Goal: Task Accomplishment & Management: Use online tool/utility

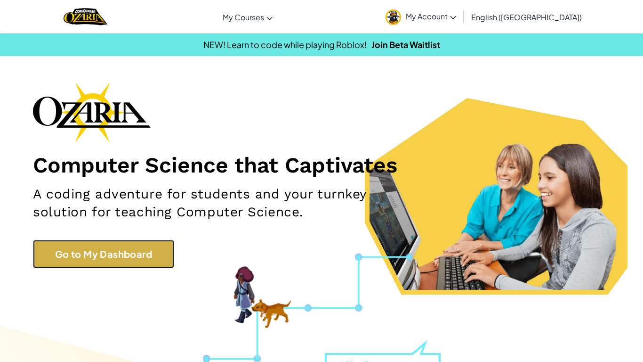
click at [149, 245] on link "Go to My Dashboard" at bounding box center [103, 254] width 141 height 28
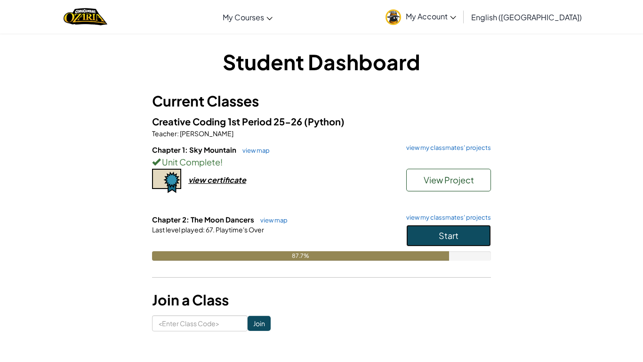
click at [416, 231] on button "Start" at bounding box center [448, 236] width 85 height 22
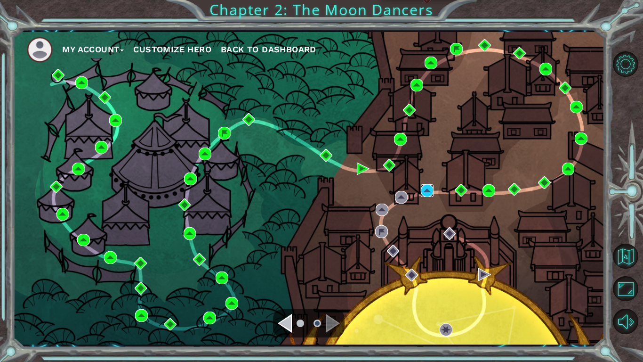
click at [421, 191] on img at bounding box center [427, 190] width 13 height 13
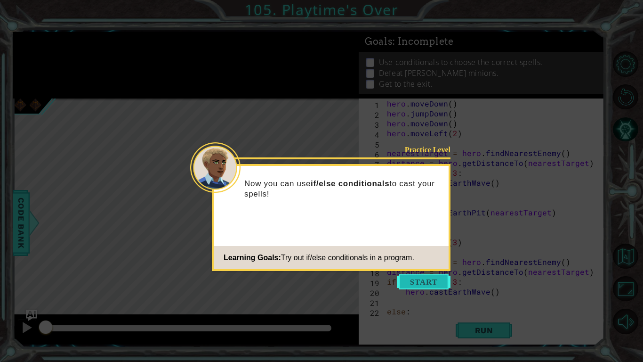
click at [408, 280] on button "Start" at bounding box center [424, 281] width 54 height 15
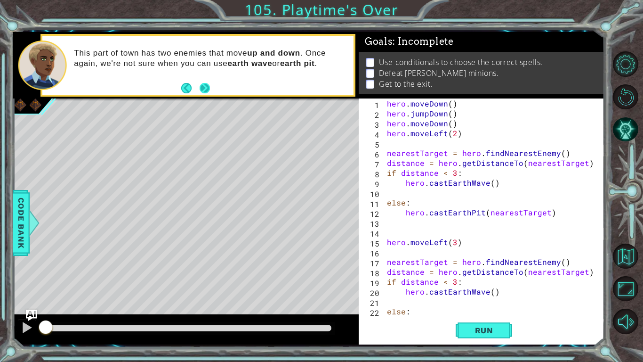
click at [201, 85] on button "Next" at bounding box center [205, 88] width 10 height 10
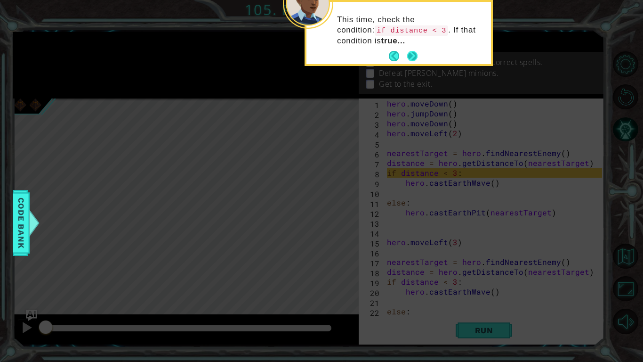
click at [407, 53] on button "Next" at bounding box center [412, 56] width 10 height 10
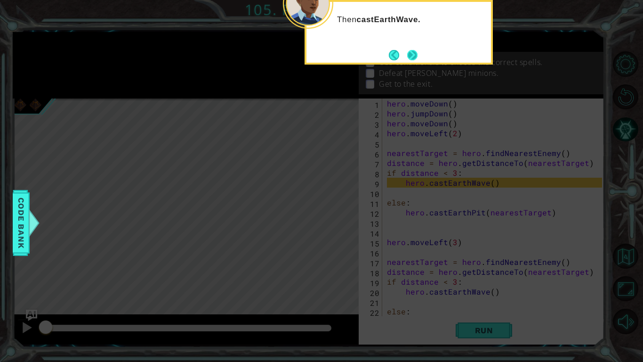
click at [412, 57] on button "Next" at bounding box center [412, 55] width 10 height 10
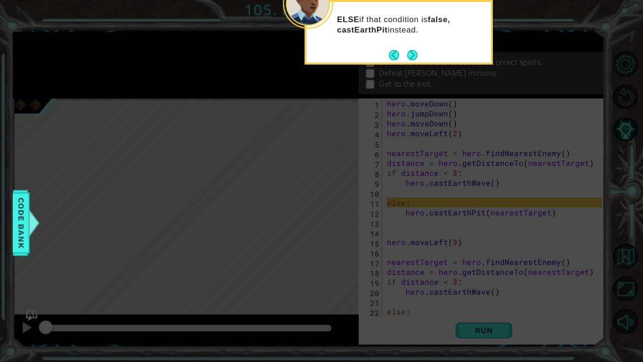
click at [412, 57] on button "Next" at bounding box center [412, 55] width 10 height 10
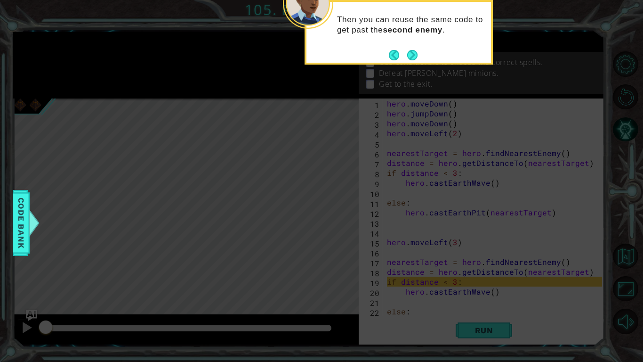
click at [412, 57] on button "Next" at bounding box center [412, 55] width 10 height 10
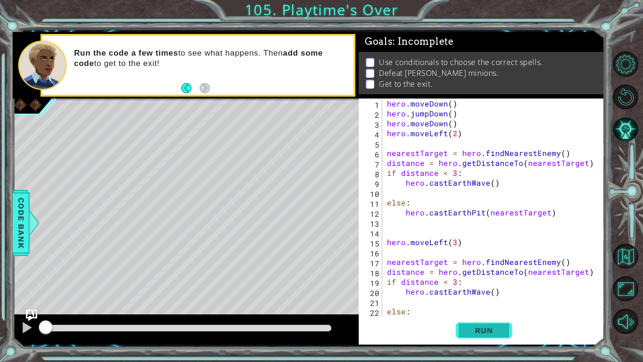
click at [495, 329] on span "Run" at bounding box center [484, 329] width 37 height 9
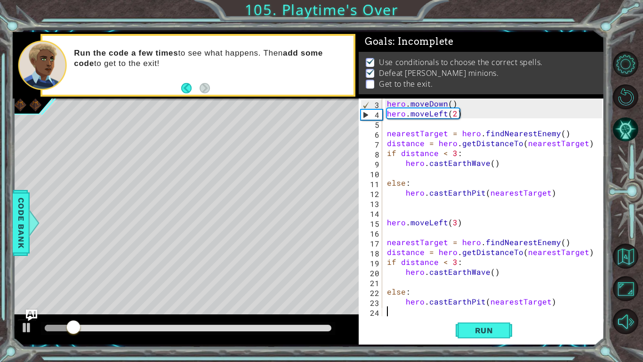
scroll to position [20, 0]
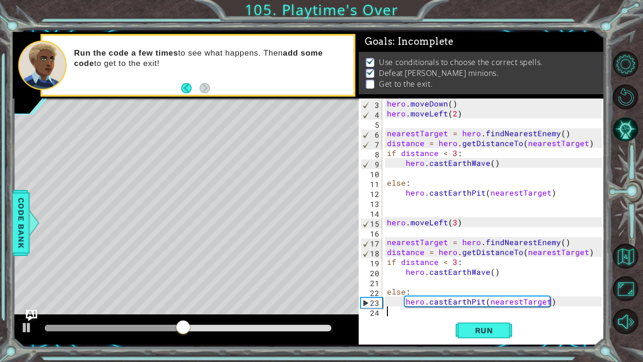
click at [458, 312] on div "hero . moveDown ( ) hero . moveLeft ( 2 ) nearestTarget = hero . findNearestEne…" at bounding box center [496, 216] width 222 height 237
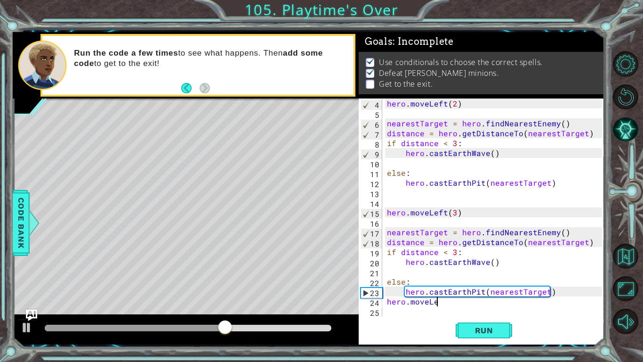
scroll to position [0, 3]
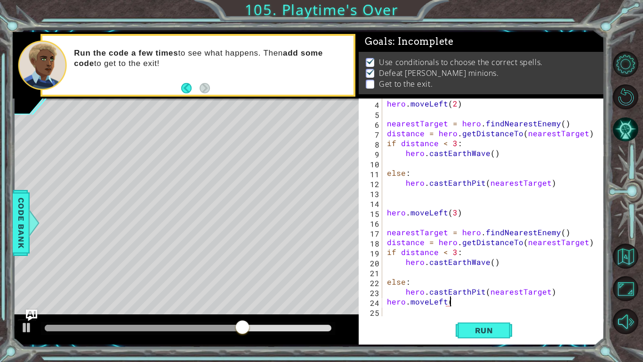
type textarea "hero.moveLeft()"
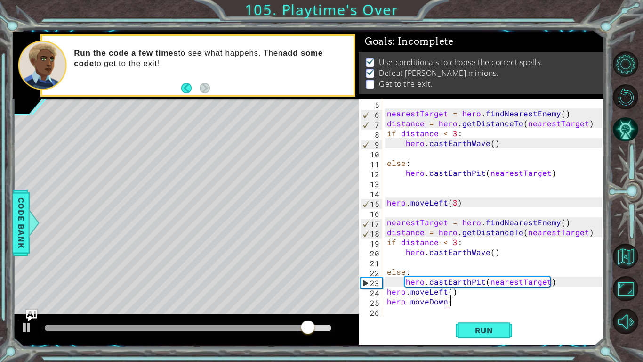
scroll to position [0, 4]
type textarea "hero.moveDown()"
click at [470, 333] on span "Run" at bounding box center [484, 329] width 37 height 9
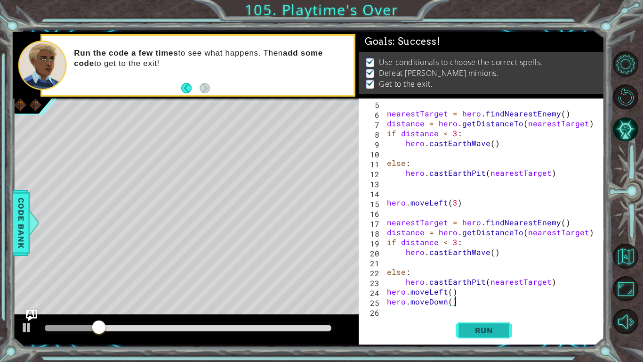
click at [470, 333] on span "Run" at bounding box center [484, 329] width 37 height 9
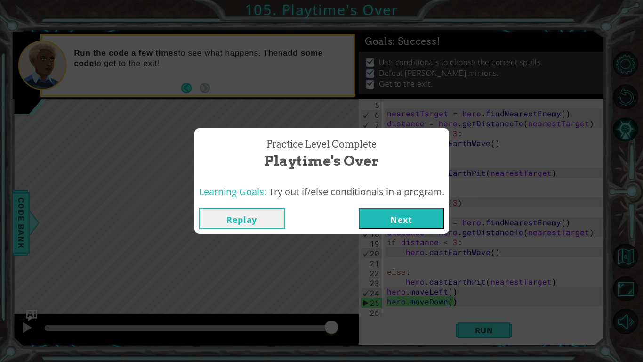
click at [423, 210] on button "Next" at bounding box center [402, 218] width 86 height 21
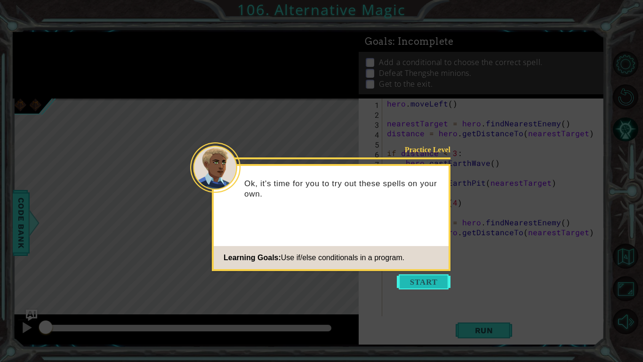
click at [421, 281] on button "Start" at bounding box center [424, 281] width 54 height 15
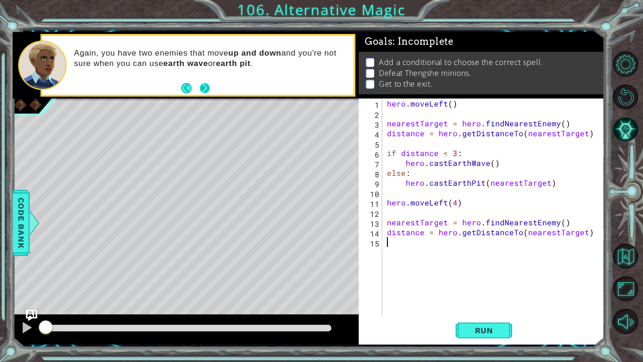
click at [209, 85] on button "Next" at bounding box center [205, 88] width 10 height 10
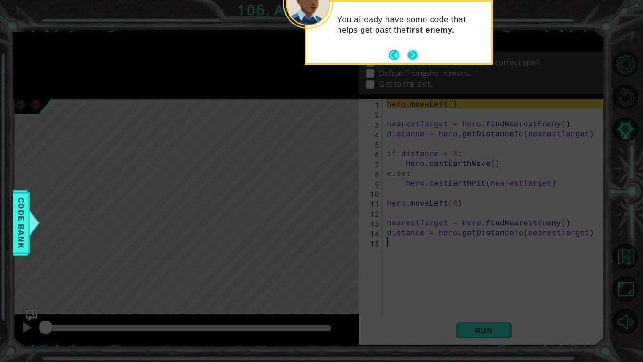
click at [408, 51] on button "Next" at bounding box center [412, 55] width 10 height 10
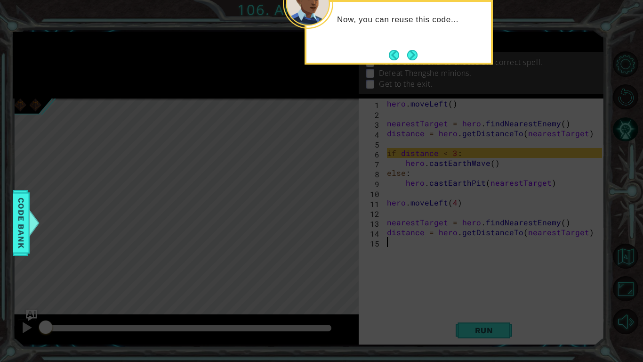
click at [408, 51] on button "Next" at bounding box center [412, 55] width 10 height 10
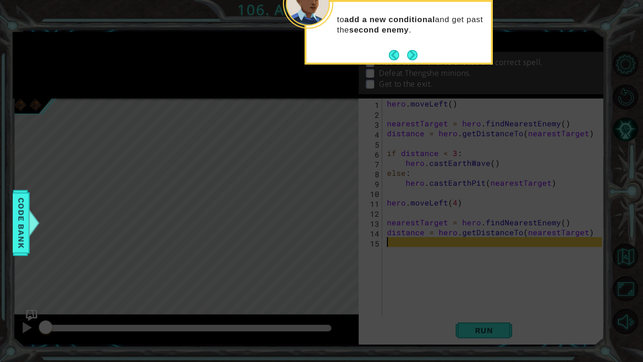
click at [408, 51] on button "Next" at bounding box center [412, 55] width 10 height 10
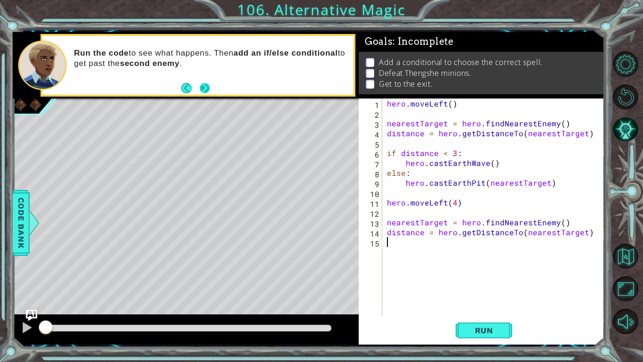
click at [209, 88] on button "Next" at bounding box center [205, 88] width 10 height 10
click at [466, 329] on span "Run" at bounding box center [484, 329] width 37 height 9
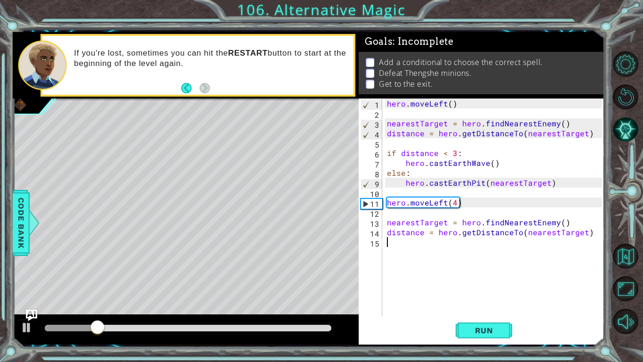
click at [396, 248] on div "hero . moveLeft ( ) nearestTarget = hero . findNearestEnemy ( ) distance = hero…" at bounding box center [496, 216] width 222 height 237
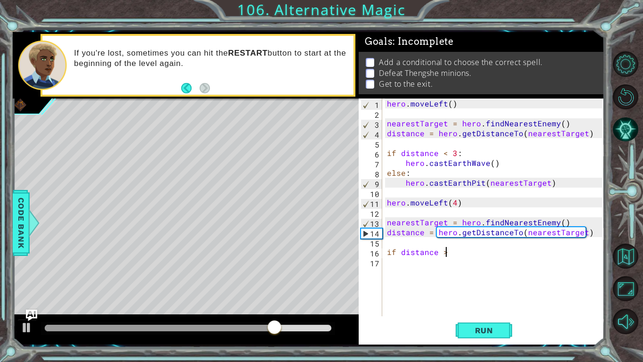
scroll to position [0, 3]
type textarea "if distance > 2"
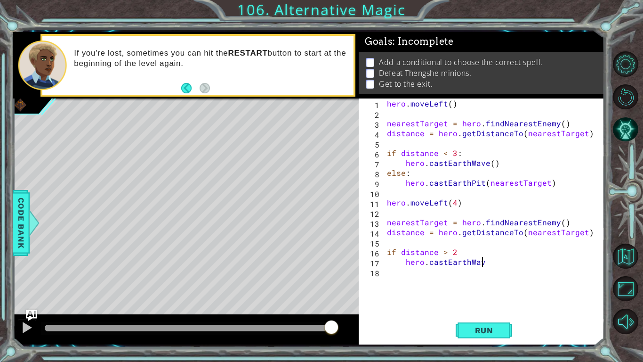
scroll to position [0, 6]
type textarea "hero.castEarthWave()"
type textarea "else:"
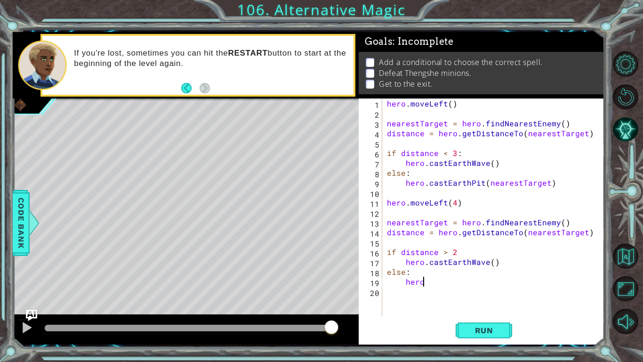
click at [486, 263] on div "hero . moveLeft ( ) nearestTarget = hero . findNearestEnemy ( ) distance = hero…" at bounding box center [496, 216] width 222 height 237
click at [423, 283] on div "hero . moveLeft ( ) nearestTarget = hero . findNearestEnemy ( ) distance = hero…" at bounding box center [496, 216] width 222 height 237
click at [471, 330] on span "Run" at bounding box center [484, 329] width 37 height 9
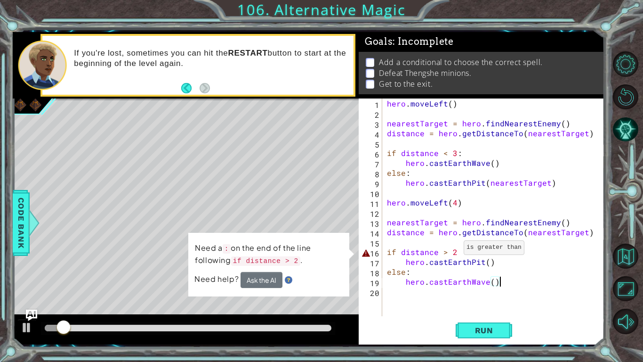
click at [452, 249] on div "hero . moveLeft ( ) nearestTarget = hero . findNearestEnemy ( ) distance = hero…" at bounding box center [496, 216] width 222 height 237
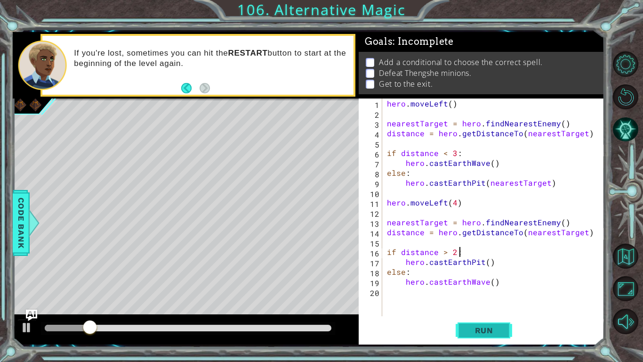
click at [494, 332] on span "Run" at bounding box center [484, 329] width 37 height 9
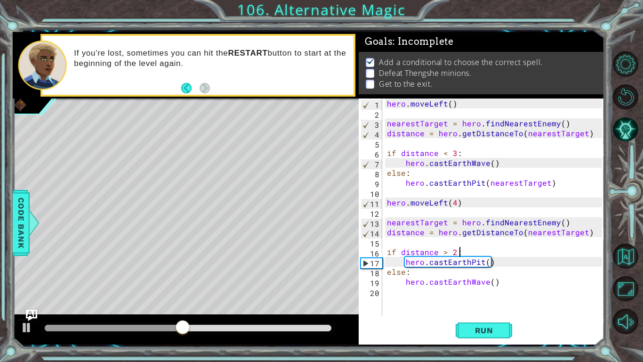
click at [488, 266] on div "hero . moveLeft ( ) nearestTarget = hero . findNearestEnemy ( ) distance = hero…" at bounding box center [496, 216] width 222 height 237
click at [479, 334] on span "Run" at bounding box center [484, 329] width 37 height 9
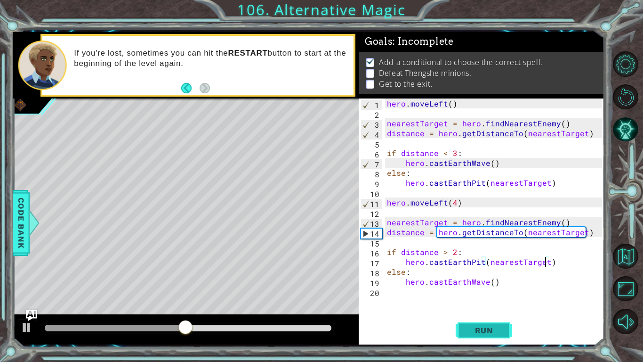
type textarea "hero.castEarthPit(nearestTarget)"
click at [474, 337] on button "Run" at bounding box center [484, 330] width 57 height 24
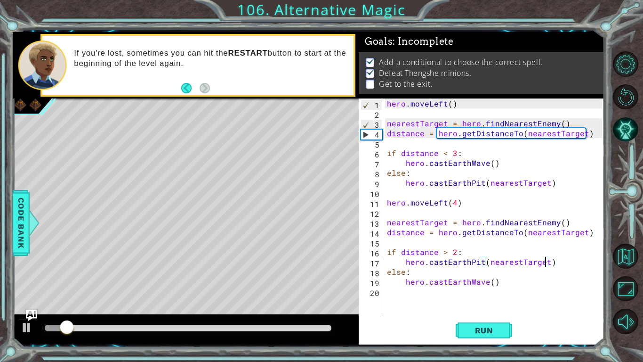
click at [436, 297] on div "hero . moveLeft ( ) nearestTarget = hero . findNearestEnemy ( ) distance = hero…" at bounding box center [496, 216] width 222 height 237
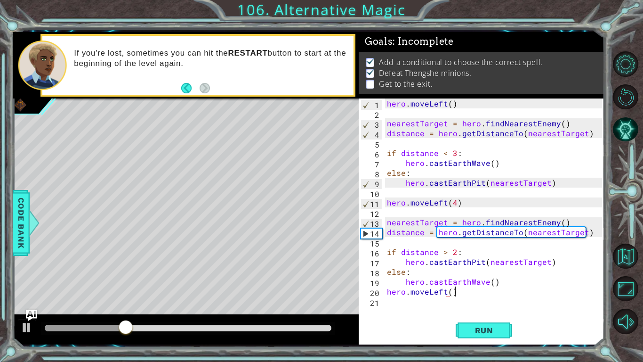
scroll to position [0, 4]
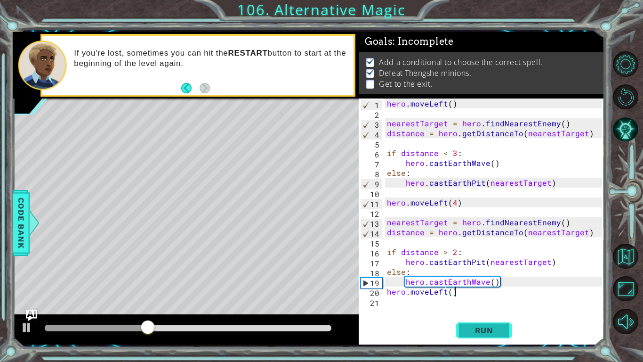
type textarea "hero.moveLeft()"
click at [461, 332] on button "Run" at bounding box center [484, 330] width 57 height 24
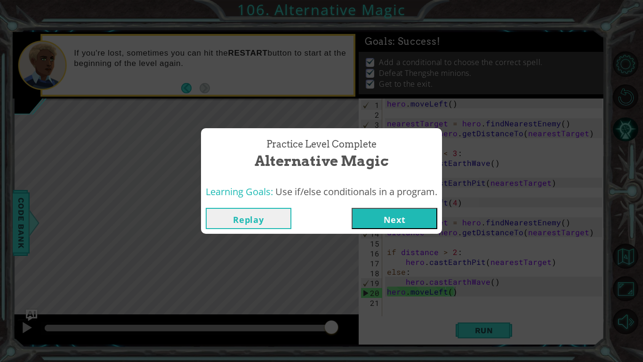
click at [411, 208] on button "Next" at bounding box center [395, 218] width 86 height 21
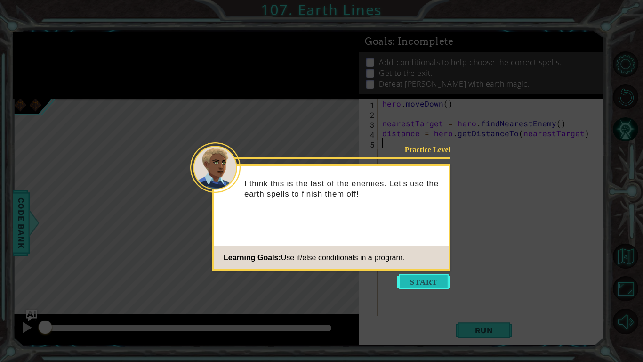
click at [412, 280] on button "Start" at bounding box center [424, 281] width 54 height 15
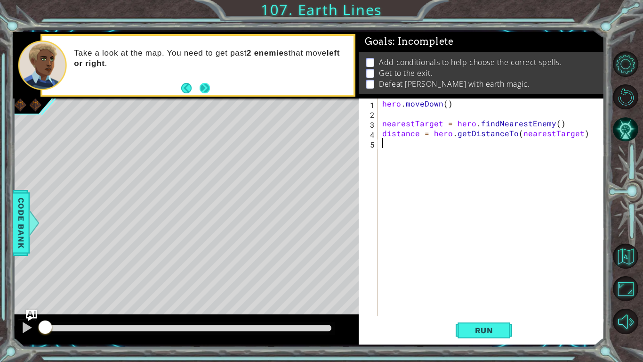
click at [210, 93] on button "Next" at bounding box center [205, 88] width 10 height 10
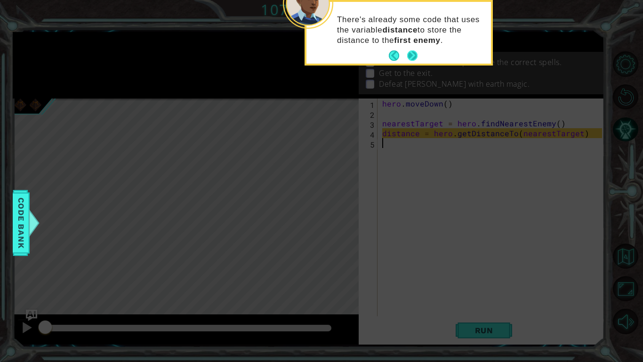
click at [412, 57] on button "Next" at bounding box center [412, 55] width 10 height 10
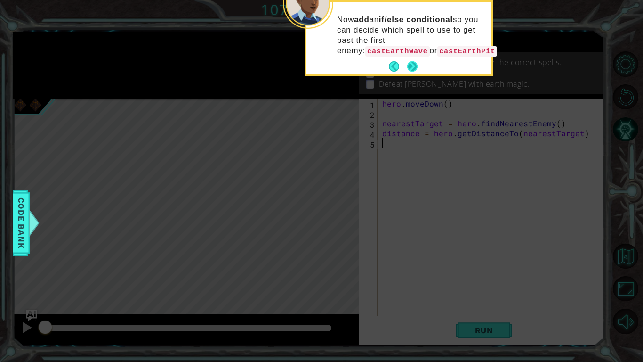
click at [409, 64] on button "Next" at bounding box center [412, 66] width 10 height 10
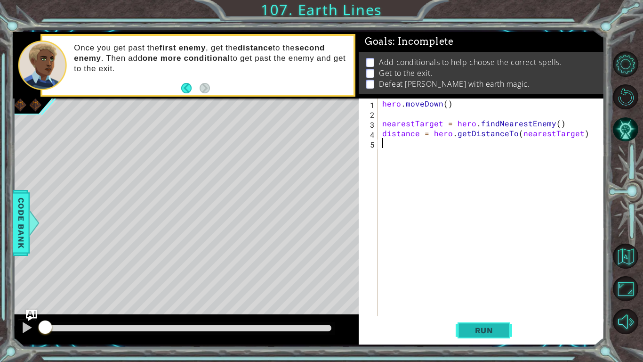
click at [479, 333] on span "Run" at bounding box center [484, 329] width 37 height 9
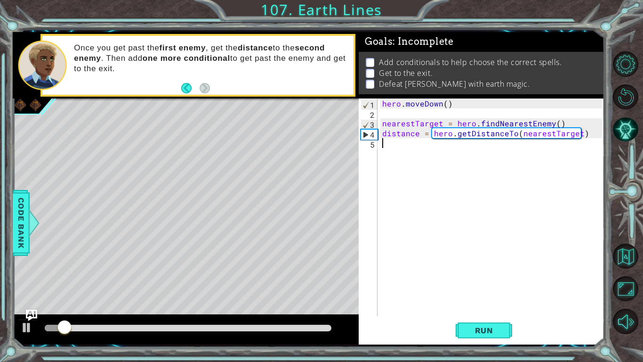
click at [410, 145] on div "hero . [GEOGRAPHIC_DATA] ( ) nearestTarget = hero . findNearestEnemy ( ) distan…" at bounding box center [493, 216] width 226 height 237
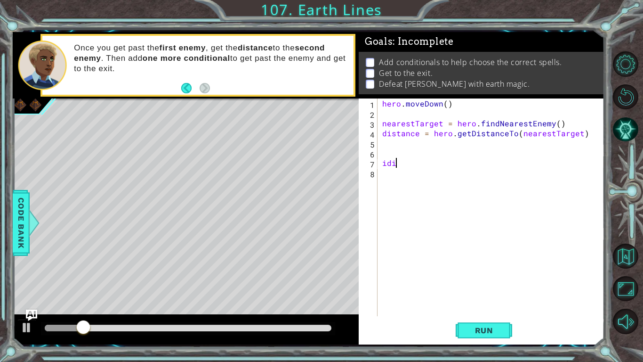
scroll to position [0, 0]
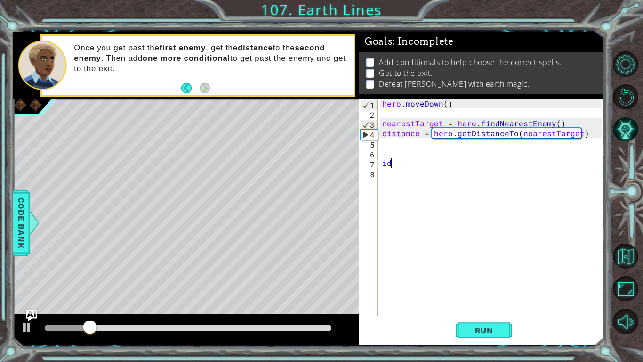
type textarea "i"
type textarea "if distance < 3"
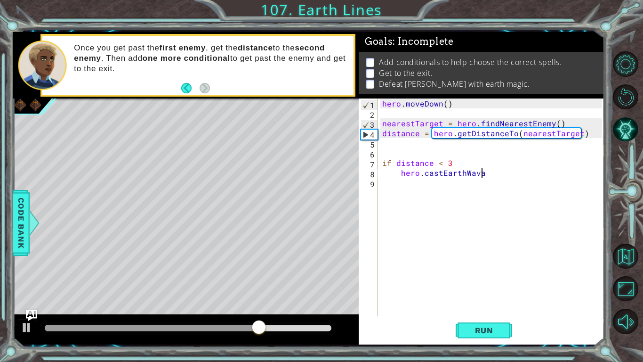
scroll to position [0, 6]
type textarea "hero.castEarthWave"
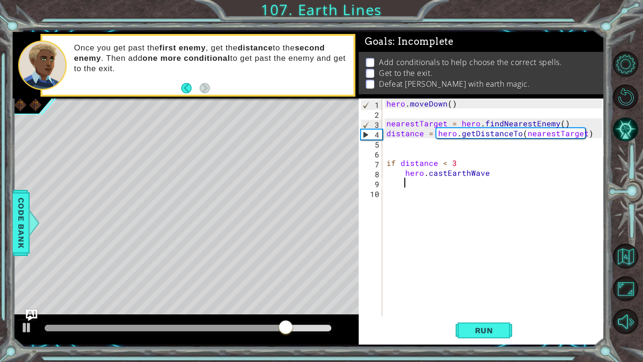
scroll to position [0, 0]
type textarea "else:"
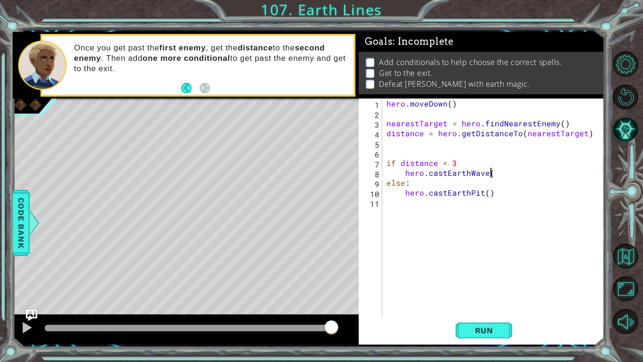
scroll to position [0, 6]
click at [462, 335] on button "Run" at bounding box center [484, 330] width 57 height 24
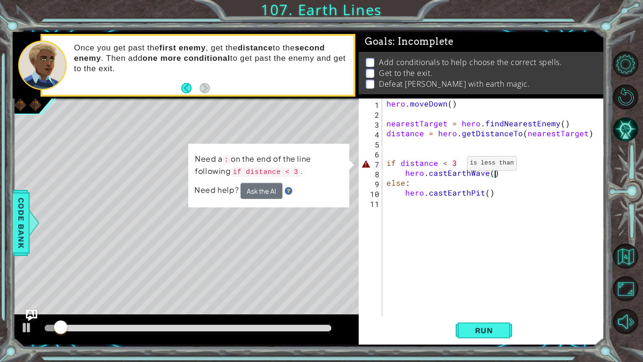
click at [455, 165] on div "hero . [GEOGRAPHIC_DATA] ( ) nearestTarget = hero . findNearestEnemy ( ) distan…" at bounding box center [496, 216] width 222 height 237
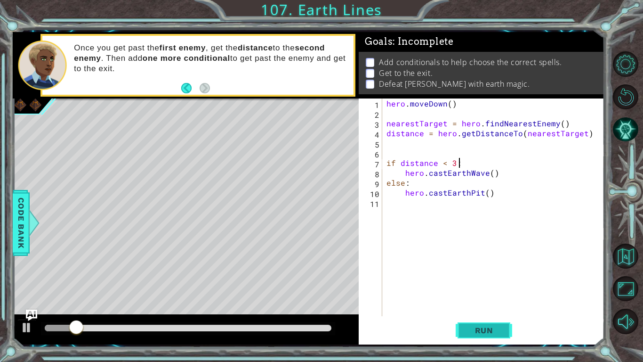
type textarea "if distance < 3:"
click at [469, 323] on button "Run" at bounding box center [484, 330] width 57 height 24
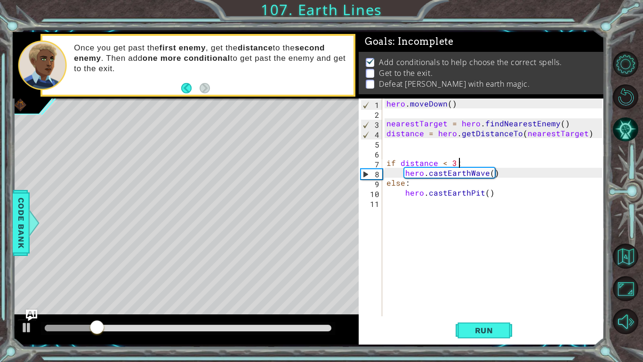
click at [462, 229] on div "hero . [GEOGRAPHIC_DATA] ( ) nearestTarget = hero . findNearestEnemy ( ) distan…" at bounding box center [496, 216] width 222 height 237
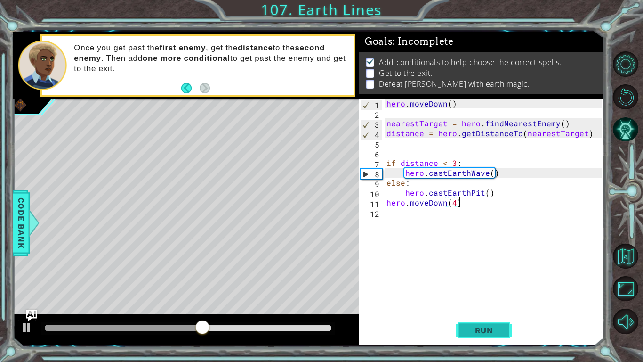
type textarea "hero.moveDown(4)"
click at [488, 326] on span "Run" at bounding box center [484, 329] width 37 height 9
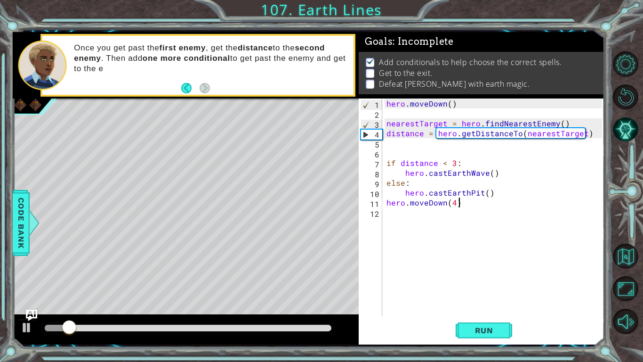
click at [412, 234] on div "hero . [GEOGRAPHIC_DATA] ( ) nearestTarget = hero . findNearestEnemy ( ) distan…" at bounding box center [496, 216] width 222 height 237
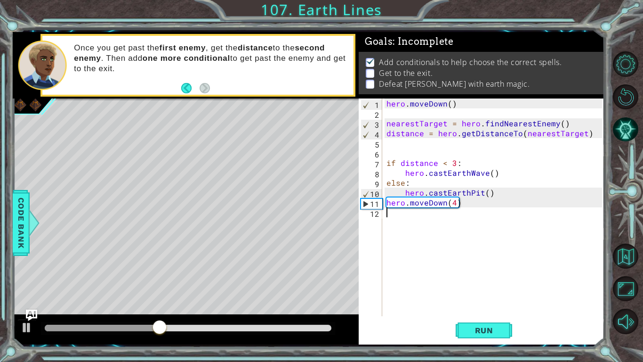
click at [427, 223] on div "hero . [GEOGRAPHIC_DATA] ( ) nearestTarget = hero . findNearestEnemy ( ) distan…" at bounding box center [496, 216] width 222 height 237
type textarea "if distance"
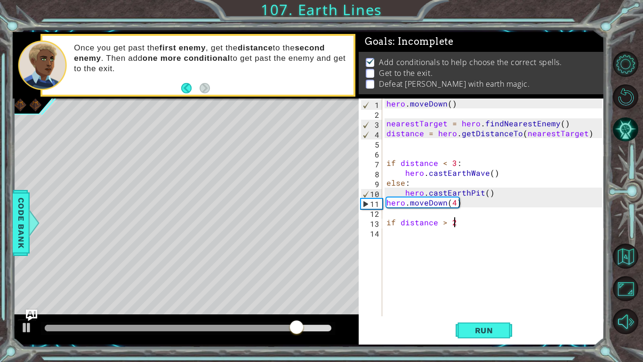
scroll to position [0, 4]
type textarea "if distance > 2"
click at [329, 107] on div "Level Map" at bounding box center [230, 236] width 435 height 277
click at [409, 232] on div "hero . [GEOGRAPHIC_DATA] ( ) nearestTarget = hero . findNearestEnemy ( ) distan…" at bounding box center [496, 216] width 222 height 237
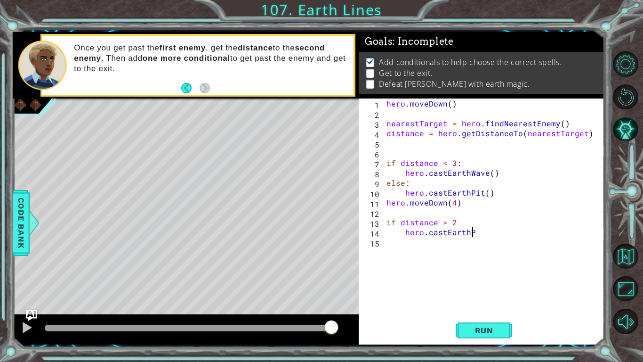
scroll to position [0, 5]
type textarea "hero.castEarthPit"
type textarea "else:"
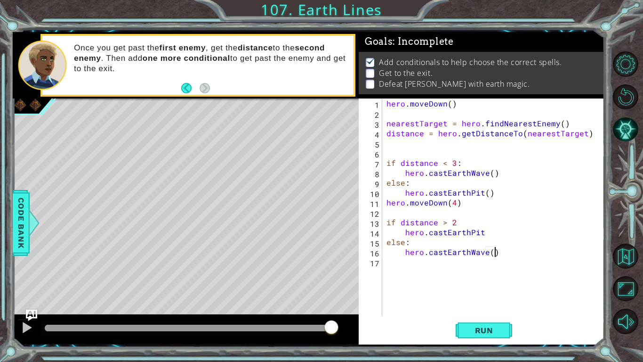
click at [485, 234] on div "hero . [GEOGRAPHIC_DATA] ( ) nearestTarget = hero . findNearestEnemy ( ) distan…" at bounding box center [496, 216] width 222 height 237
click at [458, 222] on div "hero . [GEOGRAPHIC_DATA] ( ) nearestTarget = hero . findNearestEnemy ( ) distan…" at bounding box center [496, 216] width 222 height 237
click at [471, 324] on button "Run" at bounding box center [484, 330] width 57 height 24
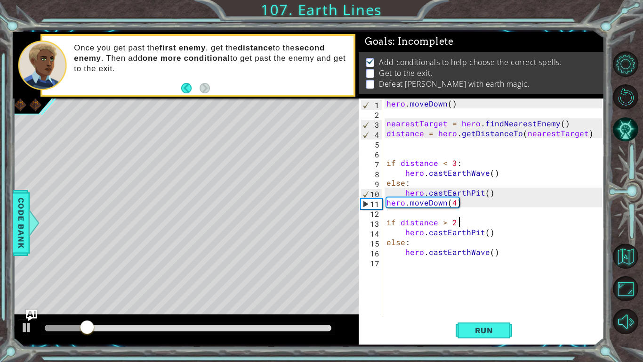
click at [485, 194] on div "hero . [GEOGRAPHIC_DATA] ( ) nearestTarget = hero . findNearestEnemy ( ) distan…" at bounding box center [496, 216] width 222 height 237
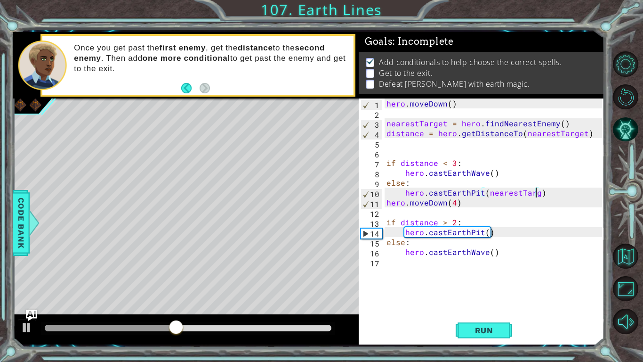
scroll to position [0, 9]
click at [486, 234] on div "hero . [GEOGRAPHIC_DATA] ( ) nearestTarget = hero . findNearestEnemy ( ) distan…" at bounding box center [496, 216] width 222 height 237
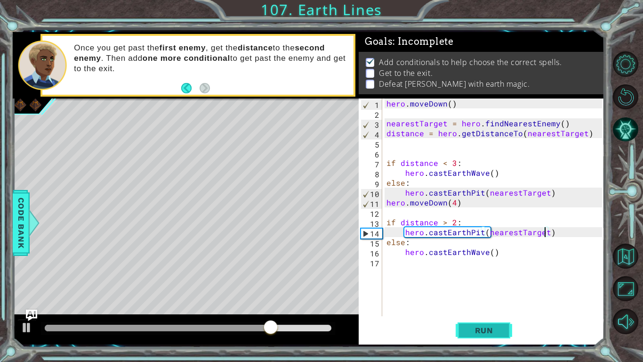
click at [489, 325] on span "Run" at bounding box center [484, 329] width 37 height 9
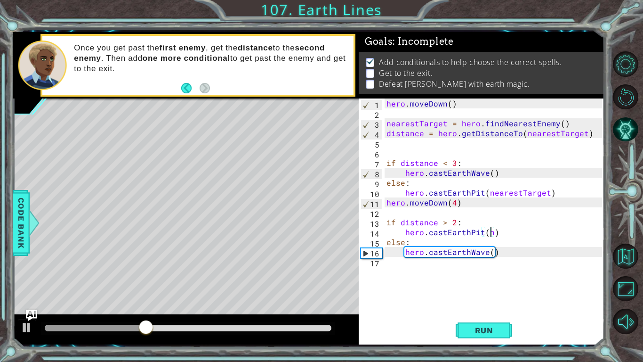
scroll to position [0, 6]
click at [490, 254] on div "hero . [GEOGRAPHIC_DATA] ( ) nearestTarget = hero . findNearestEnemy ( ) distan…" at bounding box center [496, 216] width 222 height 237
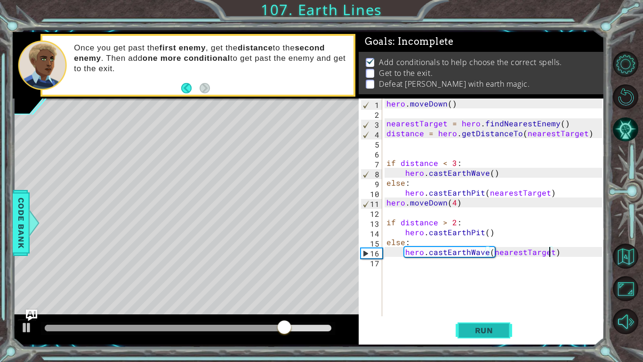
click at [482, 327] on span "Run" at bounding box center [484, 329] width 37 height 9
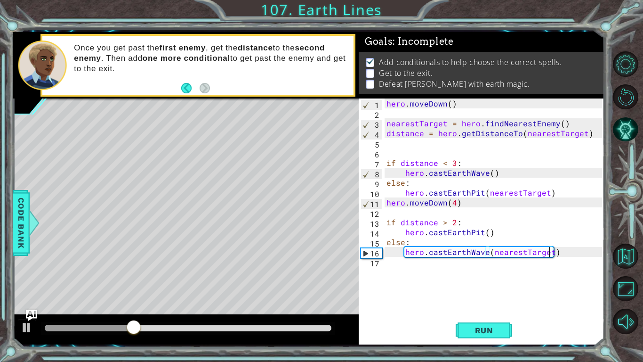
click at [485, 231] on div "hero . [GEOGRAPHIC_DATA] ( ) nearestTarget = hero . findNearestEnemy ( ) distan…" at bounding box center [496, 216] width 222 height 237
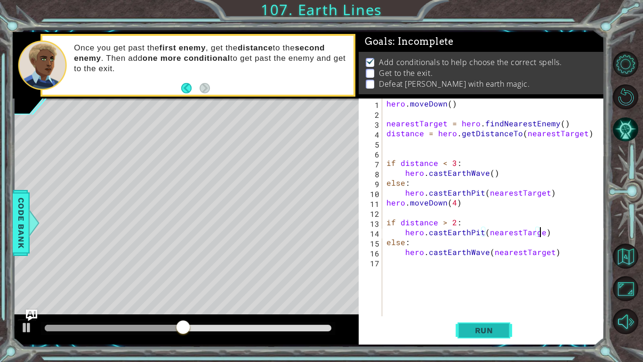
scroll to position [0, 9]
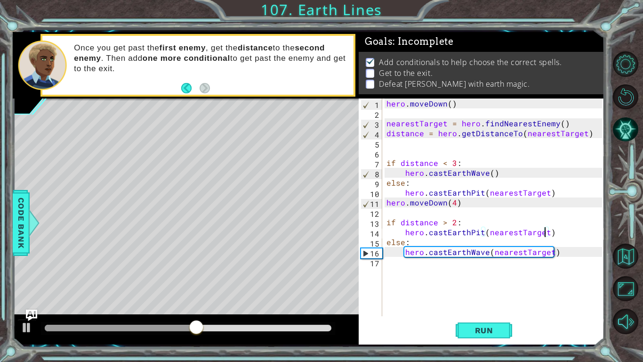
click at [550, 251] on div "hero . [GEOGRAPHIC_DATA] ( ) nearestTarget = hero . findNearestEnemy ( ) distan…" at bounding box center [496, 216] width 222 height 237
click at [490, 327] on span "Run" at bounding box center [484, 329] width 37 height 9
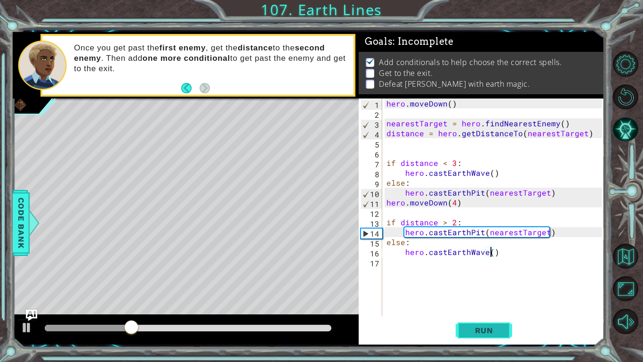
click at [490, 328] on span "Run" at bounding box center [484, 329] width 37 height 9
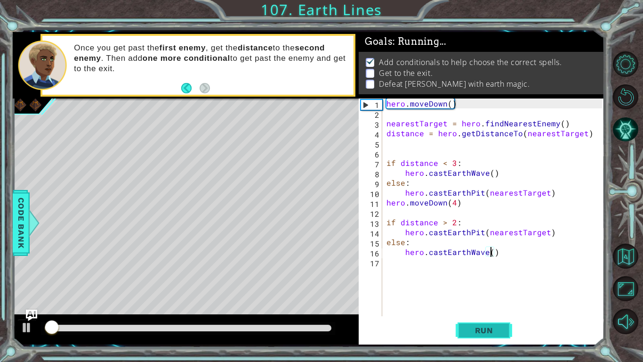
click at [490, 328] on span "Run" at bounding box center [484, 329] width 37 height 9
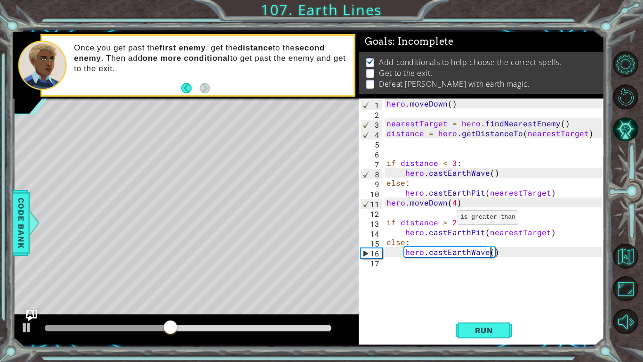
click at [445, 221] on div "hero . [GEOGRAPHIC_DATA] ( ) nearestTarget = hero . findNearestEnemy ( ) distan…" at bounding box center [496, 216] width 222 height 237
click at [470, 334] on span "Run" at bounding box center [484, 329] width 37 height 9
click at [443, 162] on div "hero . [GEOGRAPHIC_DATA] ( ) nearestTarget = hero . findNearestEnemy ( ) distan…" at bounding box center [496, 216] width 222 height 237
click at [452, 222] on div "hero . [GEOGRAPHIC_DATA] ( ) nearestTarget = hero . findNearestEnemy ( ) distan…" at bounding box center [496, 216] width 222 height 237
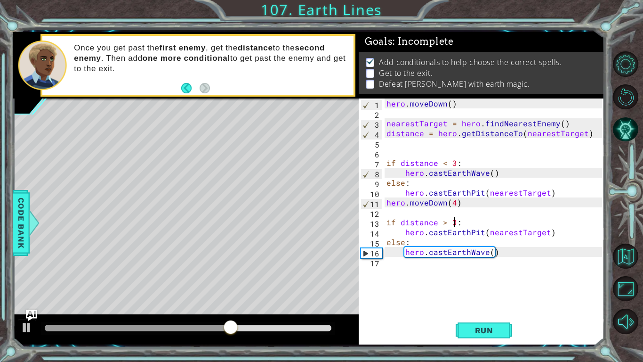
scroll to position [0, 4]
click at [454, 164] on div "hero . [GEOGRAPHIC_DATA] ( ) nearestTarget = hero . findNearestEnemy ( ) distan…" at bounding box center [496, 216] width 222 height 237
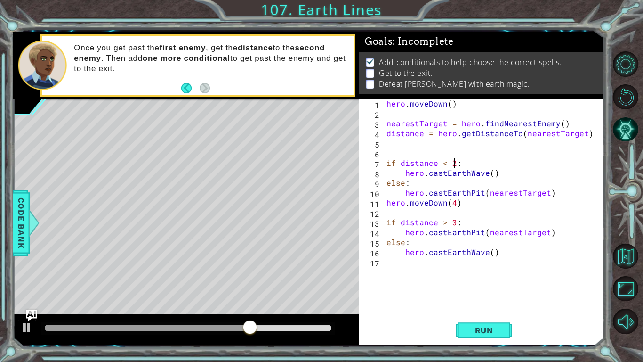
scroll to position [0, 4]
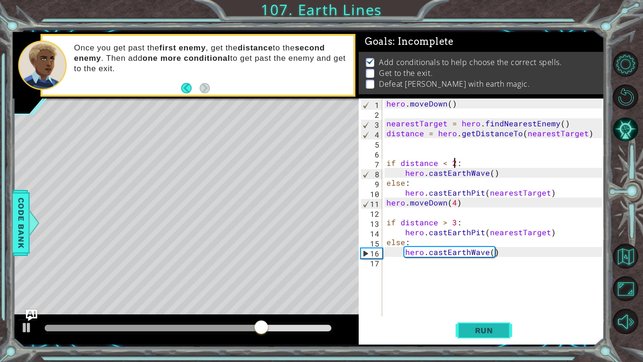
click at [483, 326] on span "Run" at bounding box center [484, 329] width 37 height 9
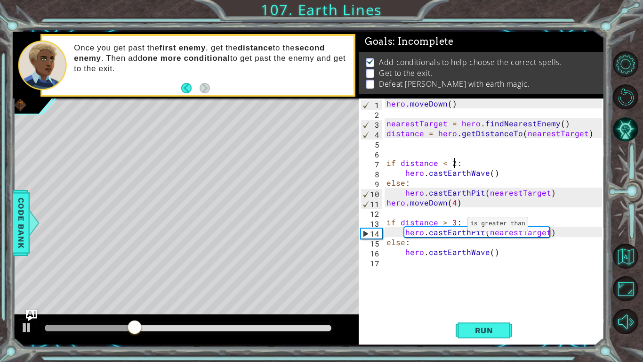
click at [455, 226] on div "hero . [GEOGRAPHIC_DATA] ( ) nearestTarget = hero . findNearestEnemy ( ) distan…" at bounding box center [496, 216] width 222 height 237
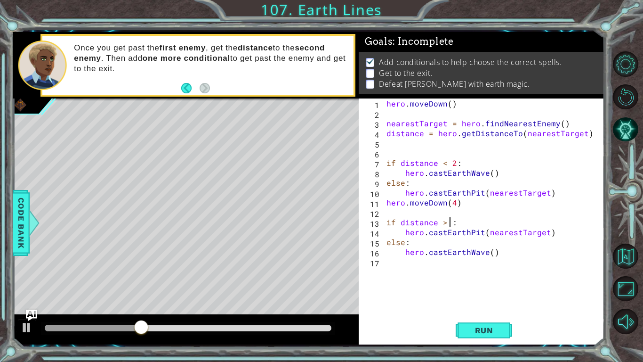
scroll to position [0, 4]
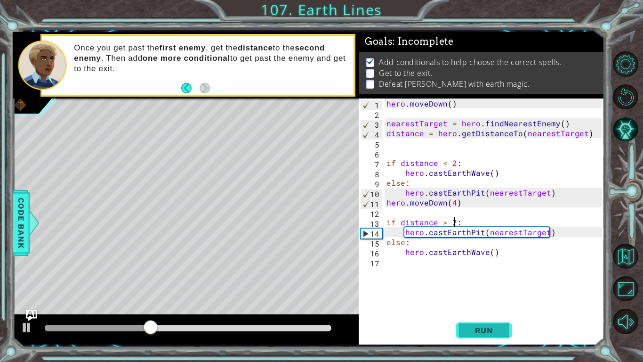
click at [466, 332] on span "Run" at bounding box center [484, 329] width 37 height 9
click at [446, 226] on div "hero . [GEOGRAPHIC_DATA] ( ) nearestTarget = hero . findNearestEnemy ( ) distan…" at bounding box center [496, 216] width 222 height 237
type textarea "if distance < 2:"
click at [471, 338] on button "Run" at bounding box center [484, 330] width 57 height 24
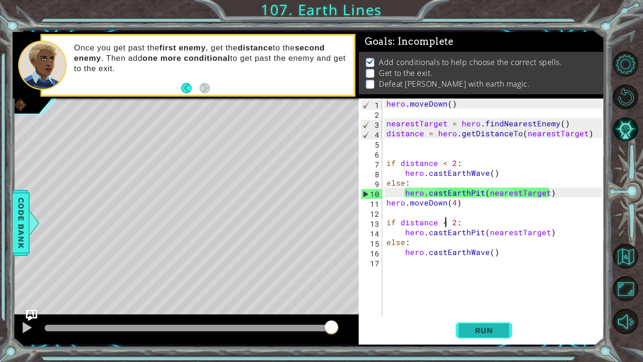
click at [470, 333] on span "Run" at bounding box center [484, 329] width 37 height 9
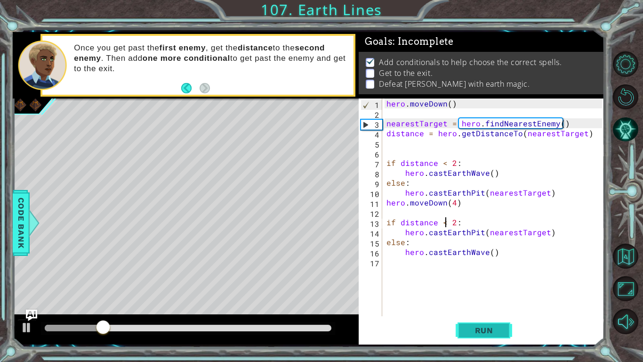
click at [470, 333] on span "Run" at bounding box center [484, 329] width 37 height 9
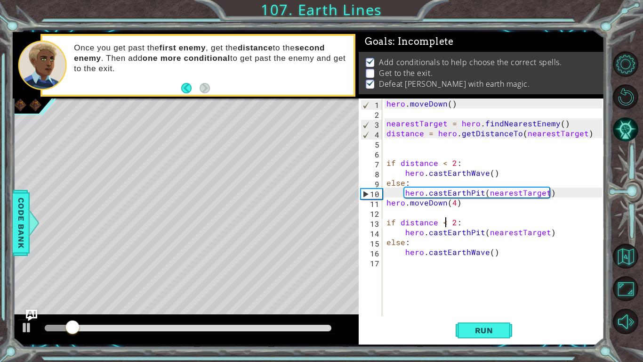
click at [413, 263] on div "hero . [GEOGRAPHIC_DATA] ( ) nearestTarget = hero . findNearestEnemy ( ) distan…" at bounding box center [496, 216] width 222 height 237
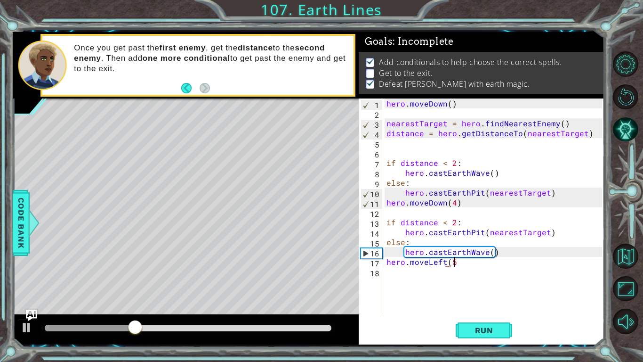
scroll to position [0, 4]
type textarea "hero.moveLeft(5)"
click at [494, 332] on span "Run" at bounding box center [484, 329] width 37 height 9
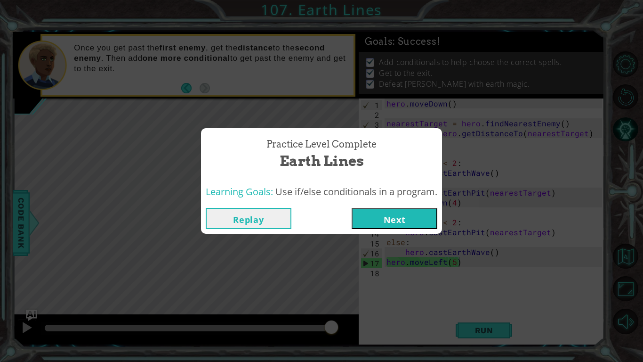
click at [398, 218] on button "Next" at bounding box center [395, 218] width 86 height 21
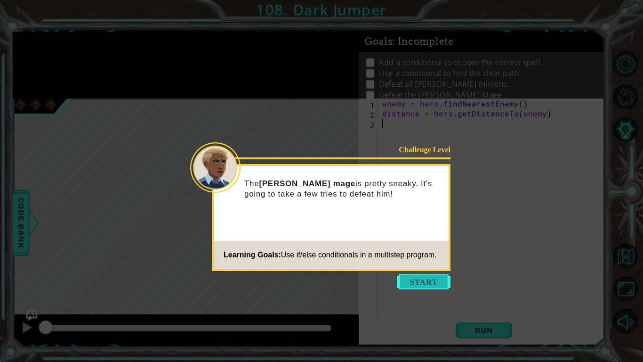
click at [407, 282] on button "Start" at bounding box center [424, 281] width 54 height 15
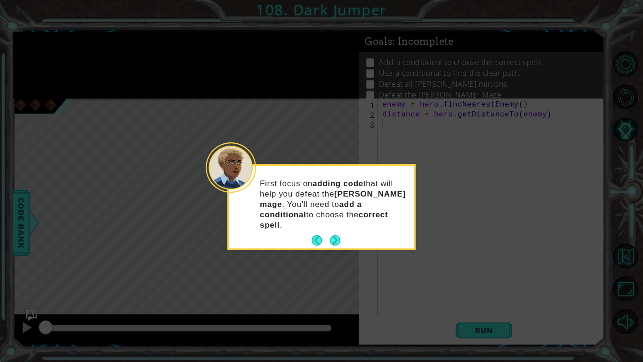
click at [340, 235] on button "Next" at bounding box center [335, 240] width 10 height 10
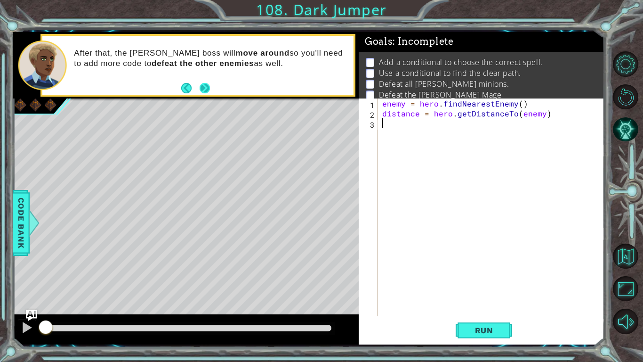
click at [207, 86] on button "Next" at bounding box center [205, 88] width 10 height 10
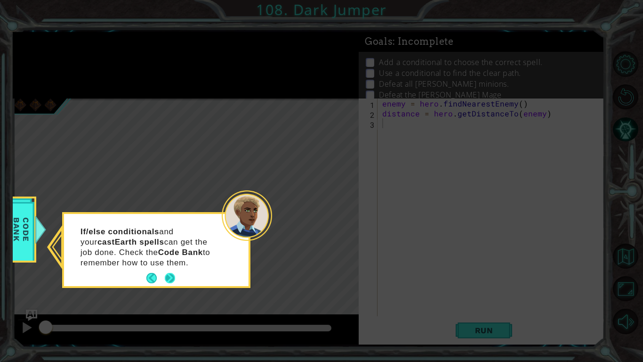
click at [170, 267] on p "If/else conditionals and your castEarth spells can get the job done. Check the …" at bounding box center [151, 246] width 141 height 41
click at [174, 283] on button "Next" at bounding box center [170, 278] width 10 height 10
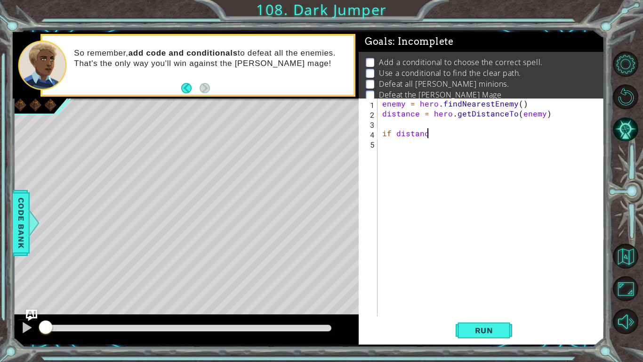
scroll to position [0, 2]
type textarea "if distance"
type textarea "if distance < 3:"
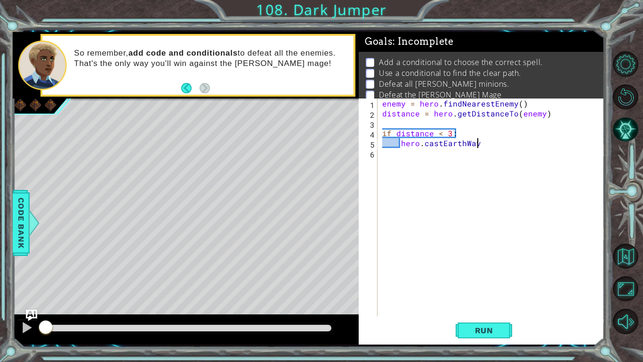
type textarea "hero.castEarthWave"
type textarea "else:"
click at [482, 161] on div "enemy = hero . findNearestEnemy ( ) distance = hero . getDistanceTo ( enemy ) i…" at bounding box center [493, 216] width 226 height 237
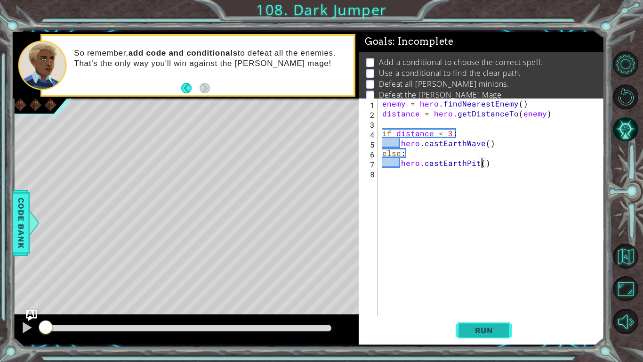
click at [476, 329] on span "Run" at bounding box center [484, 329] width 37 height 9
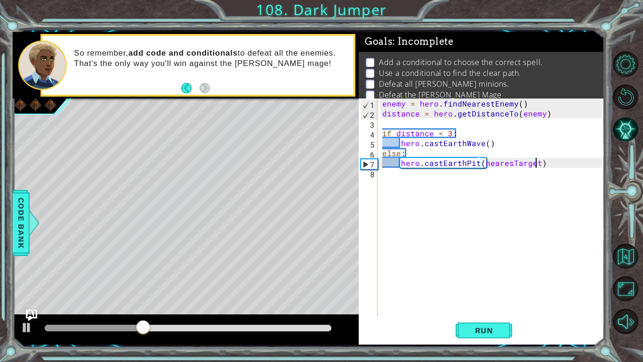
scroll to position [0, 9]
type textarea "hero.castEarthPit(nearesTarget)"
click at [467, 336] on button "Run" at bounding box center [484, 330] width 57 height 24
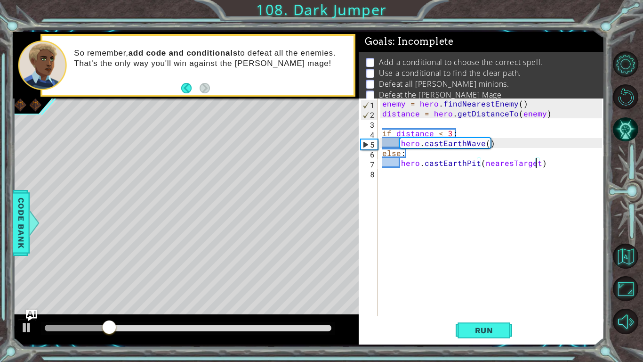
click at [413, 211] on div "enemy = hero . findNearestEnemy ( ) distance = hero . getDistanceTo ( enemy ) i…" at bounding box center [493, 216] width 226 height 237
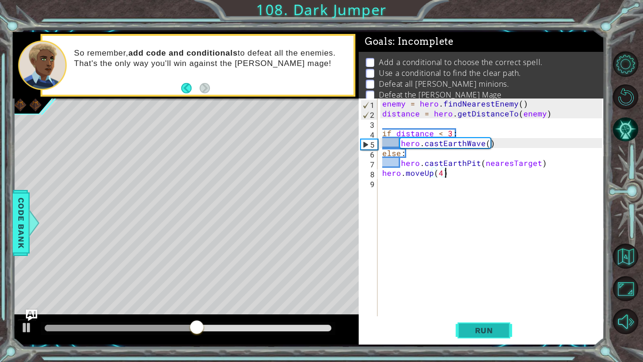
click at [461, 333] on button "Run" at bounding box center [484, 330] width 57 height 24
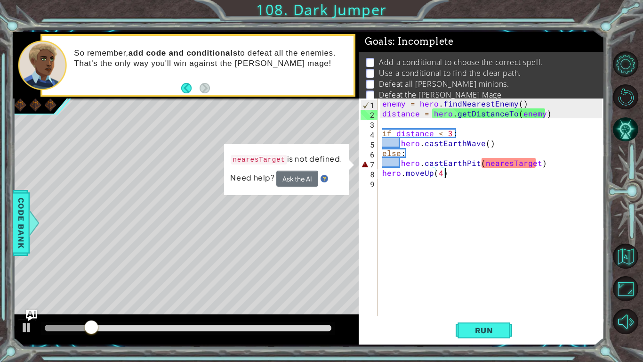
click at [508, 164] on div "enemy = hero . findNearestEnemy ( ) distance = hero . getDistanceTo ( enemy ) i…" at bounding box center [493, 216] width 226 height 237
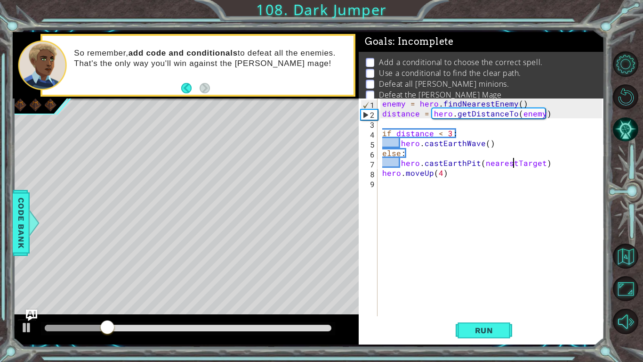
scroll to position [0, 8]
type textarea "hero.castEarthPit(nearestTarget)"
click at [470, 321] on button "Run" at bounding box center [484, 330] width 57 height 24
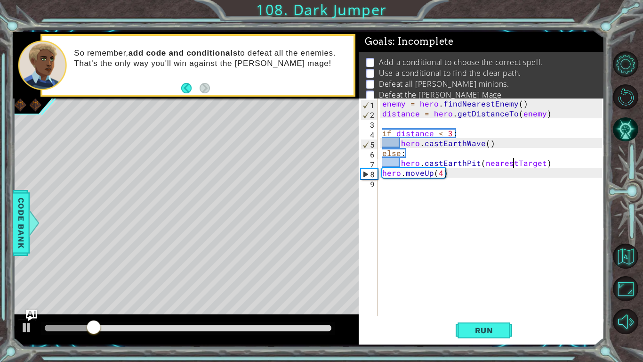
click at [454, 201] on div "enemy = hero . findNearestEnemy ( ) distance = hero . getDistanceTo ( enemy ) i…" at bounding box center [493, 216] width 226 height 237
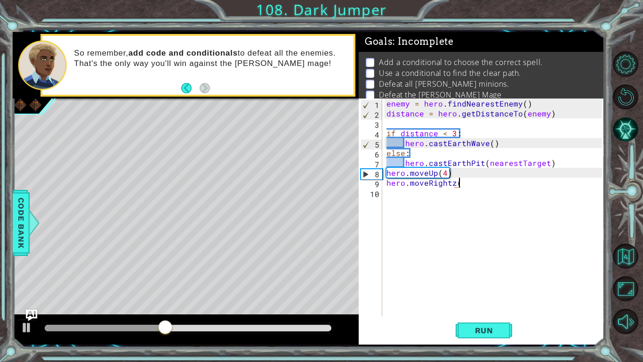
scroll to position [0, 4]
type textarea "hero.moveRightz(2)"
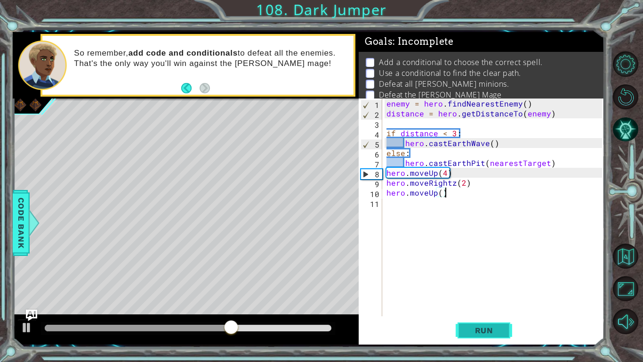
click at [497, 328] on span "Run" at bounding box center [484, 329] width 37 height 9
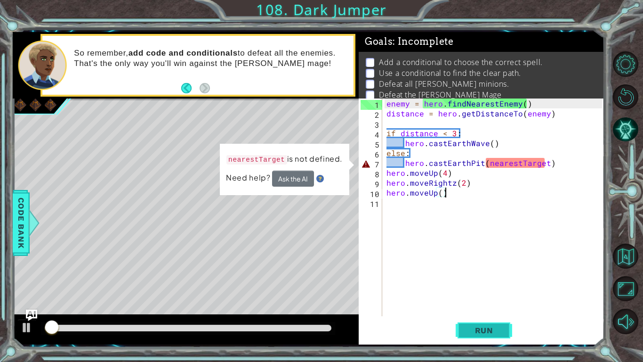
click at [499, 329] on span "Run" at bounding box center [484, 329] width 37 height 9
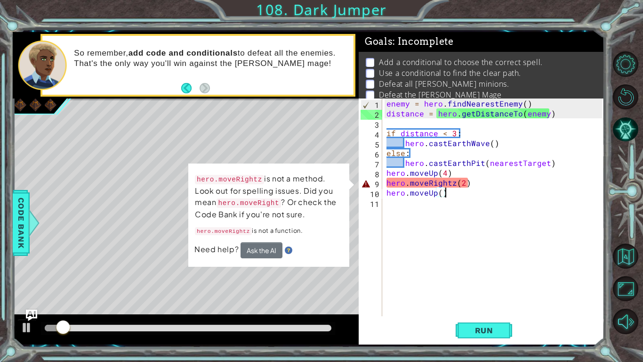
click at [455, 183] on div "enemy = hero . findNearestEnemy ( ) distance = hero . getDistanceTo ( enemy ) i…" at bounding box center [496, 216] width 222 height 237
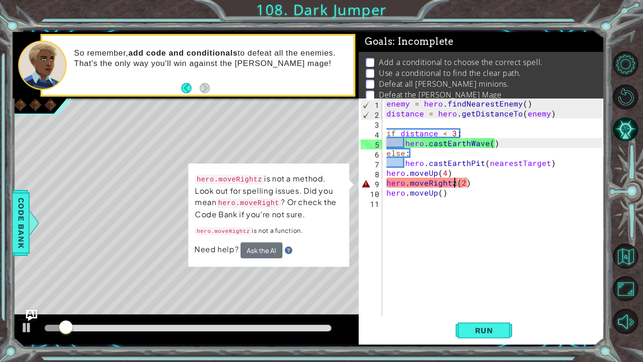
type textarea "hero.moveRight(2)"
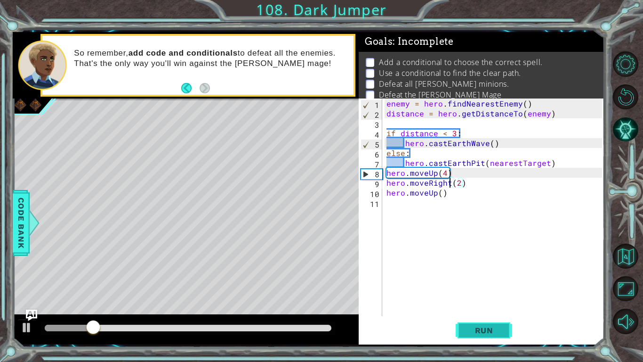
click at [488, 323] on button "Run" at bounding box center [484, 330] width 57 height 24
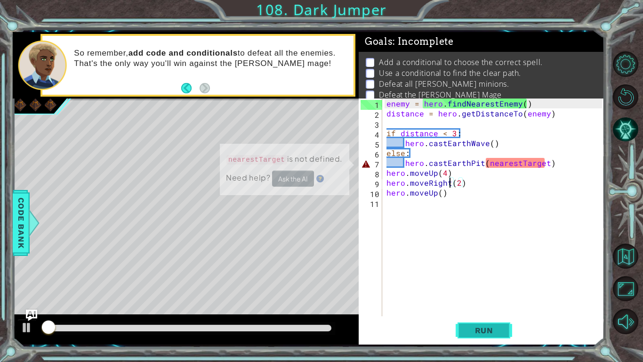
click at [488, 328] on span "Run" at bounding box center [484, 329] width 37 height 9
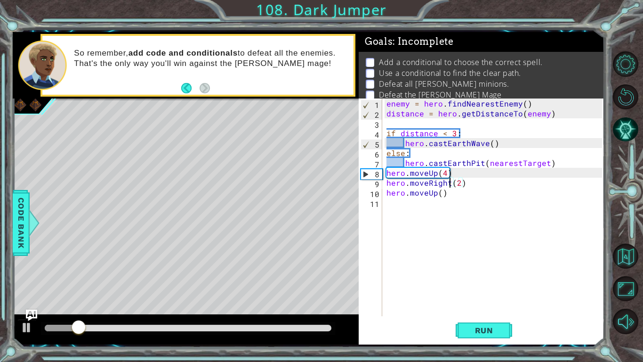
click at [416, 214] on div "enemy = hero . findNearestEnemy ( ) distance = hero . getDistanceTo ( enemy ) i…" at bounding box center [496, 216] width 222 height 237
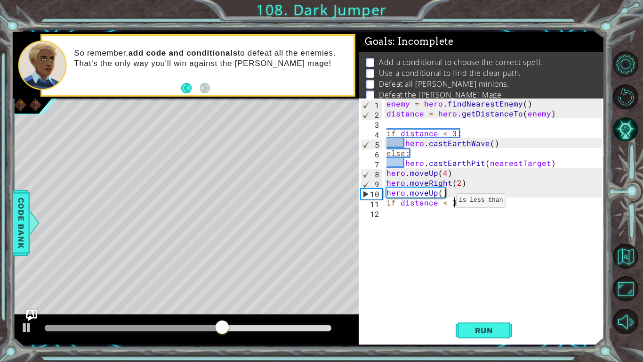
scroll to position [0, 4]
type textarea "if distance < 3:"
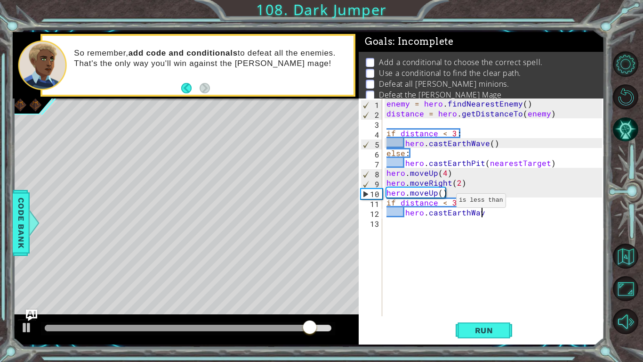
type textarea "hero.castEarthWave"
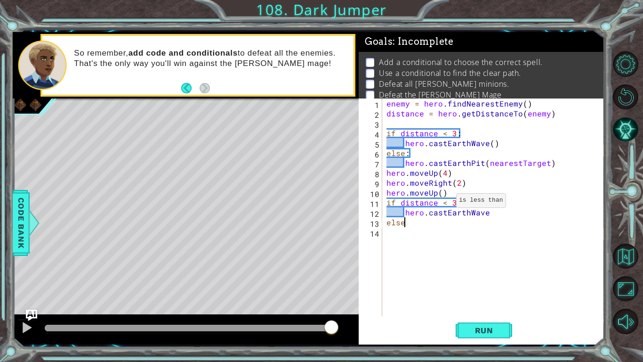
type textarea "else:"
click at [490, 215] on div "enemy = hero . findNearestEnemy ( ) distance = hero . getDistanceTo ( enemy ) i…" at bounding box center [496, 216] width 222 height 237
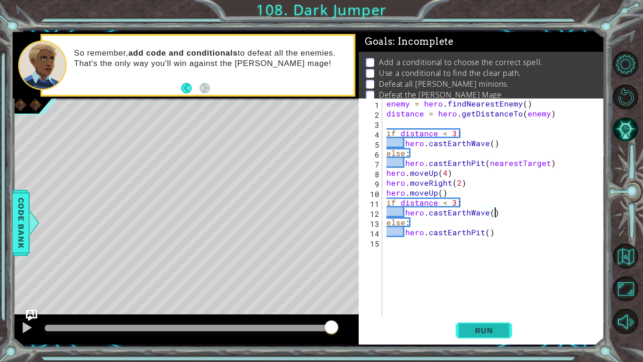
click at [493, 325] on span "Run" at bounding box center [484, 329] width 37 height 9
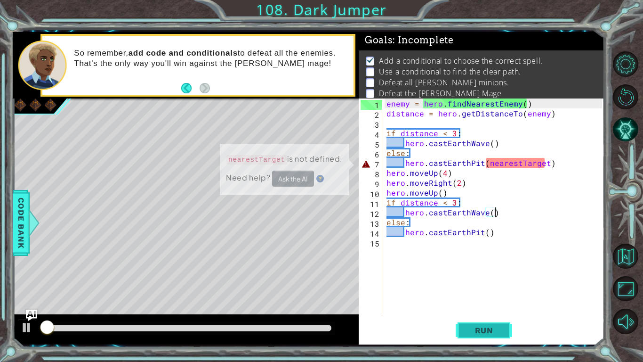
scroll to position [3, 0]
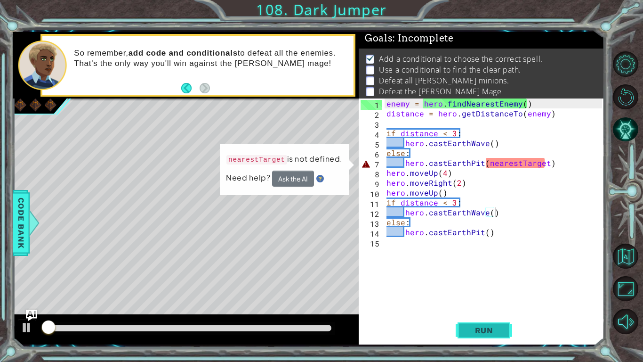
click at [493, 328] on span "Run" at bounding box center [484, 329] width 37 height 9
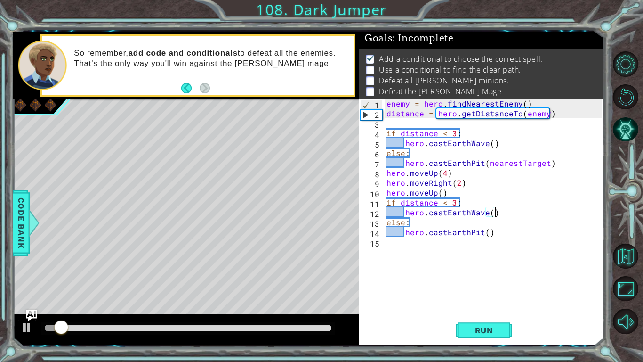
click at [484, 234] on div "enemy = hero . findNearestEnemy ( ) distance = hero . getDistanceTo ( enemy ) i…" at bounding box center [496, 216] width 222 height 237
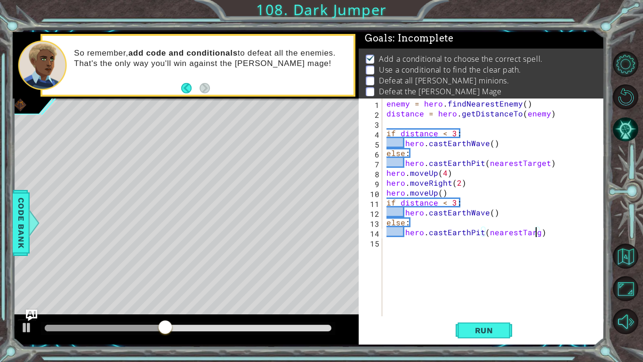
scroll to position [0, 9]
type textarea "hero.castEarthPit(nearestTarget)"
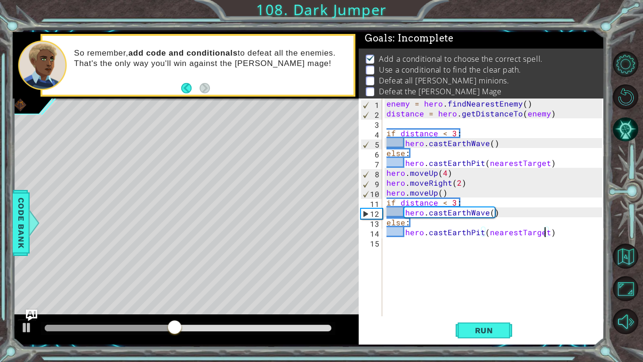
click at [486, 315] on div "enemy = hero . findNearestEnemy ( ) distance = hero . getDistanceTo ( enemy ) i…" at bounding box center [496, 216] width 222 height 237
click at [486, 330] on span "Run" at bounding box center [484, 329] width 37 height 9
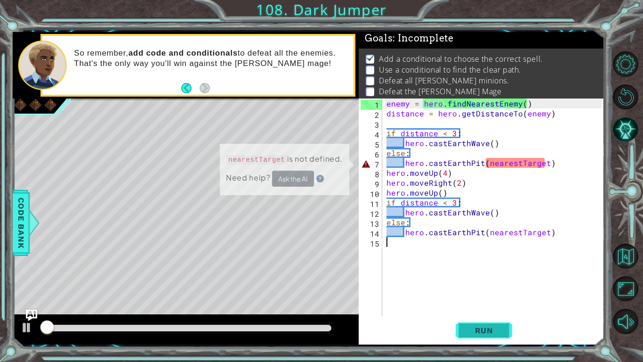
click at [486, 330] on span "Run" at bounding box center [484, 329] width 37 height 9
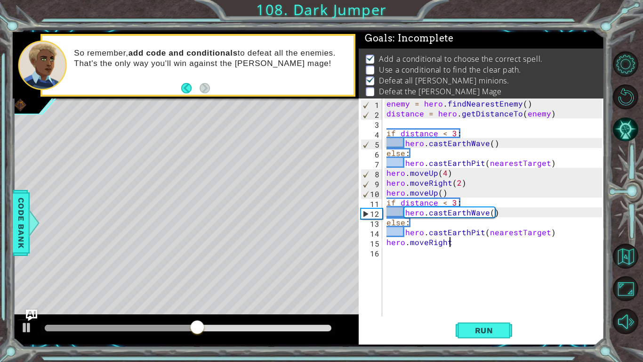
scroll to position [0, 4]
type textarea "hero.moveRight(4)"
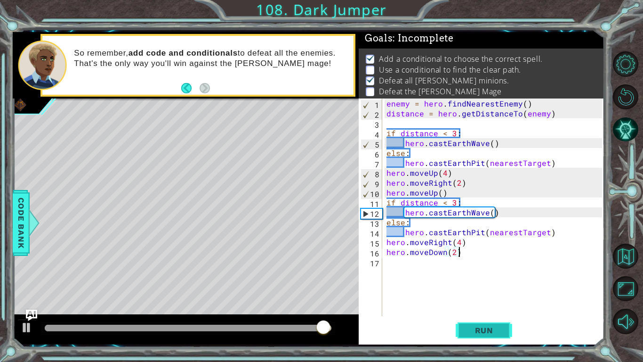
type textarea "hero.moveDown(2)"
click at [507, 327] on button "Run" at bounding box center [484, 330] width 57 height 24
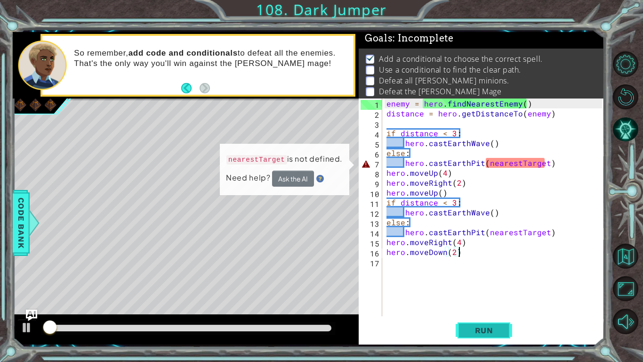
click at [507, 327] on button "Run" at bounding box center [484, 330] width 57 height 24
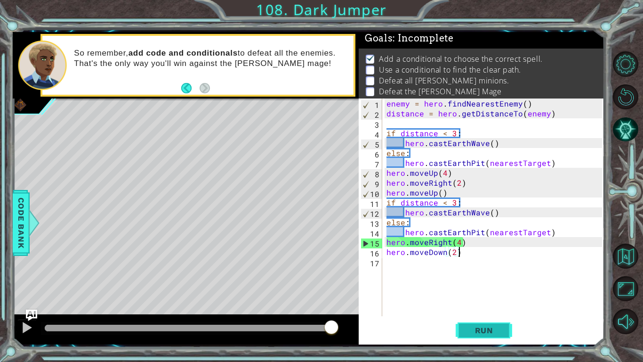
click at [507, 327] on button "Run" at bounding box center [484, 330] width 57 height 24
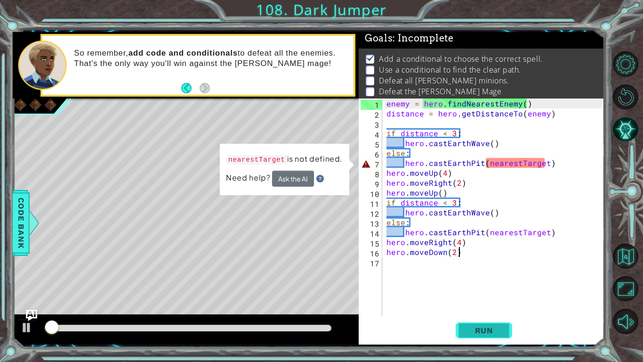
click at [507, 327] on button "Run" at bounding box center [484, 330] width 57 height 24
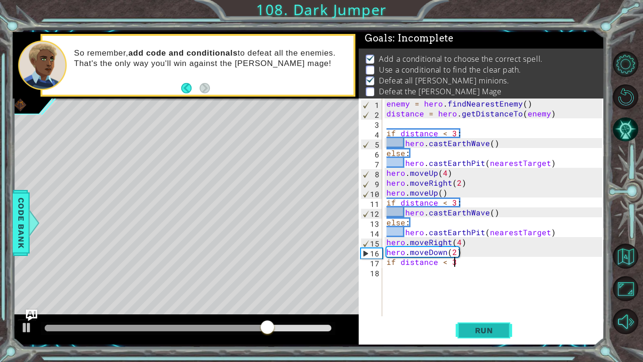
type textarea "if distance < 3:"
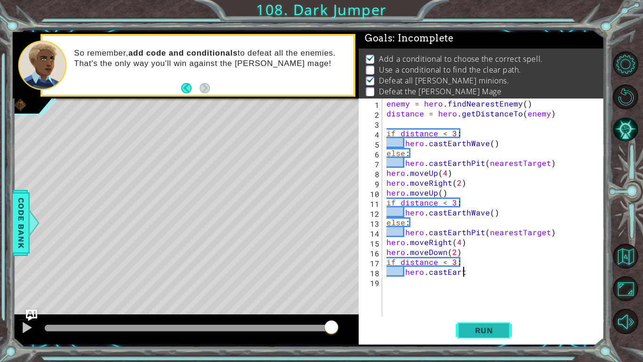
scroll to position [0, 4]
type textarea "hero.castEarthWave"
type textarea "else:"
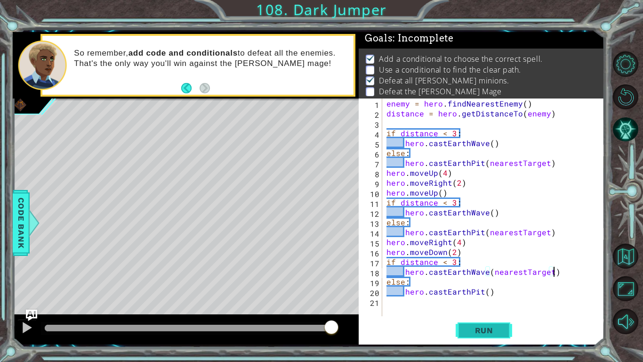
click at [497, 332] on span "Run" at bounding box center [484, 329] width 37 height 9
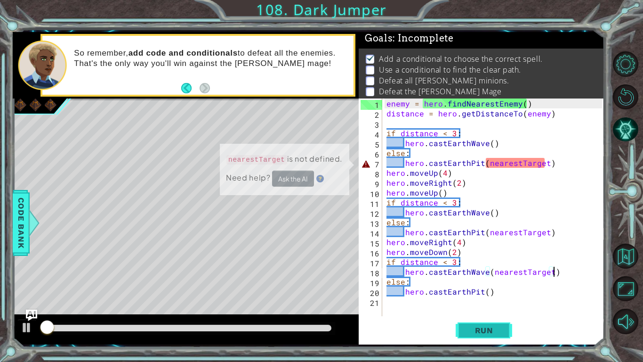
click at [497, 332] on span "Run" at bounding box center [484, 329] width 37 height 9
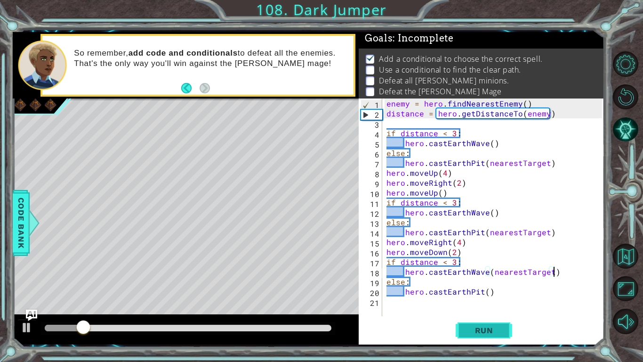
click at [497, 332] on span "Run" at bounding box center [484, 329] width 37 height 9
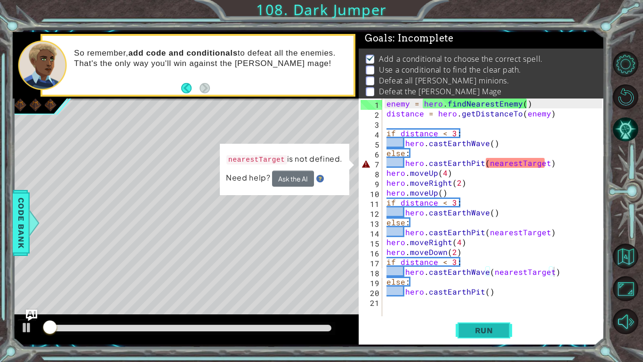
click at [497, 332] on span "Run" at bounding box center [484, 329] width 37 height 9
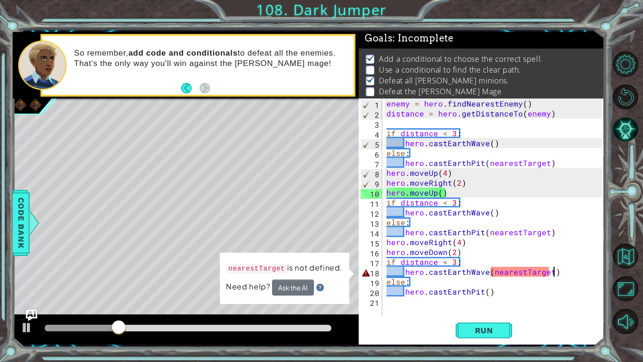
click at [459, 252] on div "enemy = hero . findNearestEnemy ( ) distance = hero . getDistanceTo ( enemy ) i…" at bounding box center [496, 216] width 222 height 237
type textarea "hero.moveDown(2)"
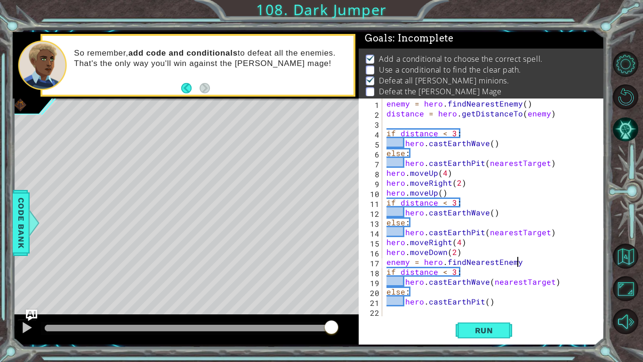
scroll to position [0, 8]
type textarea "enemy = hero.findNearestEnemy()"
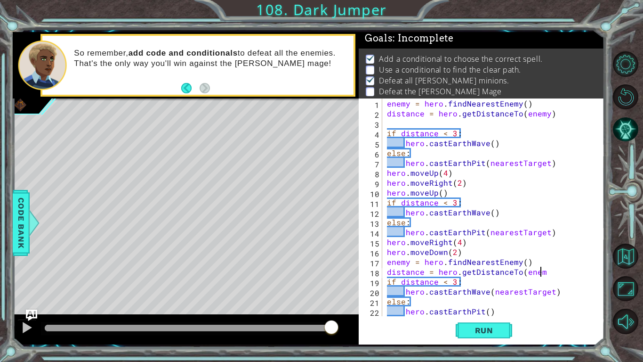
scroll to position [0, 9]
click at [477, 330] on span "Run" at bounding box center [484, 329] width 37 height 9
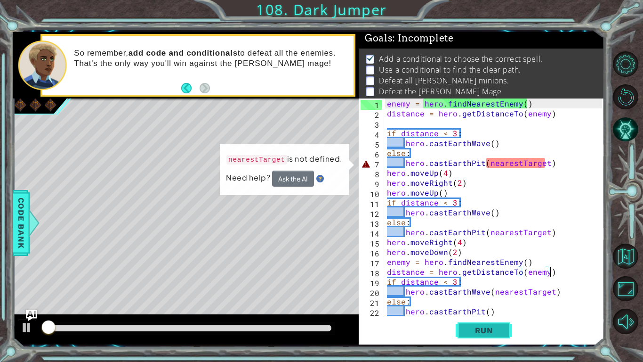
click at [477, 330] on span "Run" at bounding box center [484, 329] width 37 height 9
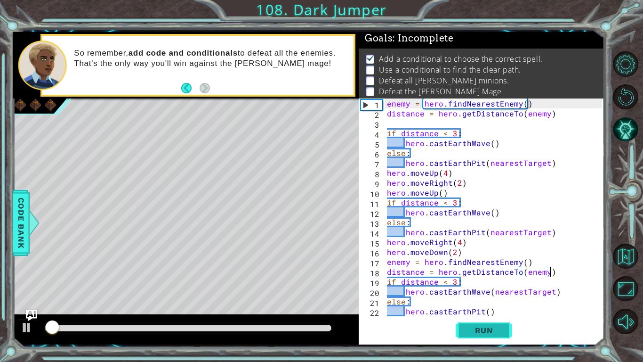
click at [477, 330] on span "Run" at bounding box center [484, 329] width 37 height 9
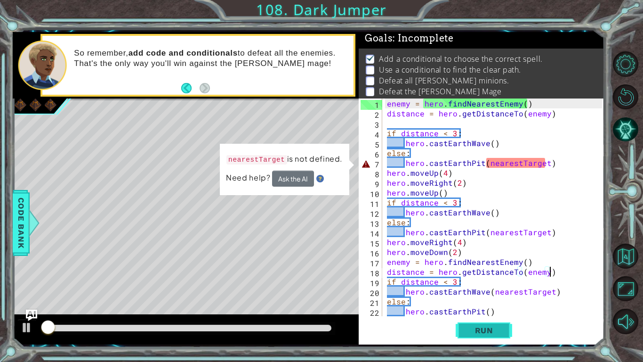
click at [477, 330] on span "Run" at bounding box center [484, 329] width 37 height 9
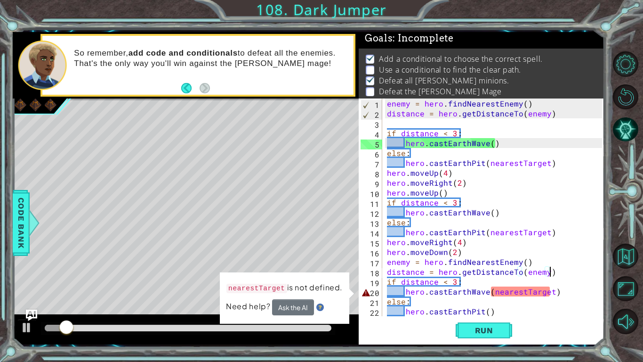
click at [544, 271] on div "enemy = hero . findNearestEnemy ( ) distance = hero . getDistanceTo ( enemy ) i…" at bounding box center [496, 216] width 222 height 237
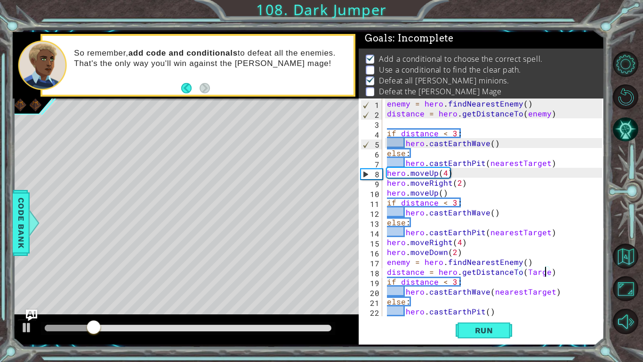
scroll to position [0, 10]
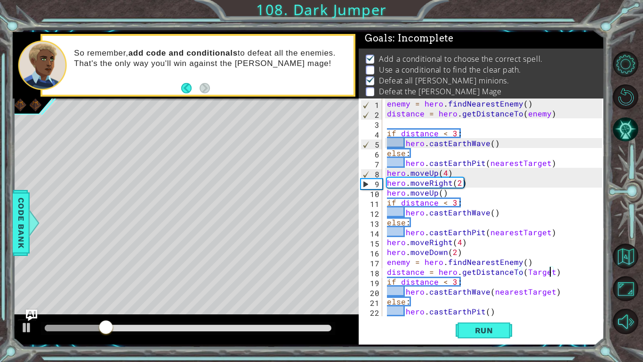
click at [408, 261] on div "enemy = hero . findNearestEnemy ( ) distance = hero . getDistanceTo ( enemy ) i…" at bounding box center [496, 216] width 222 height 237
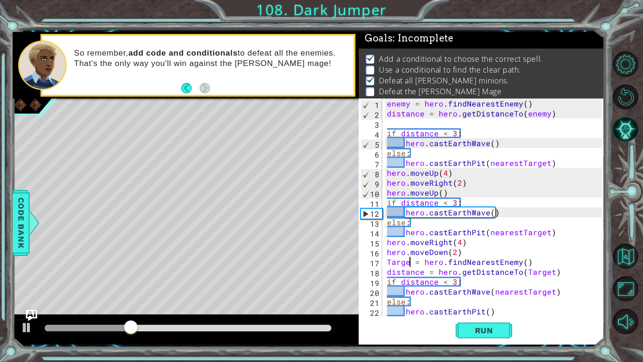
scroll to position [0, 1]
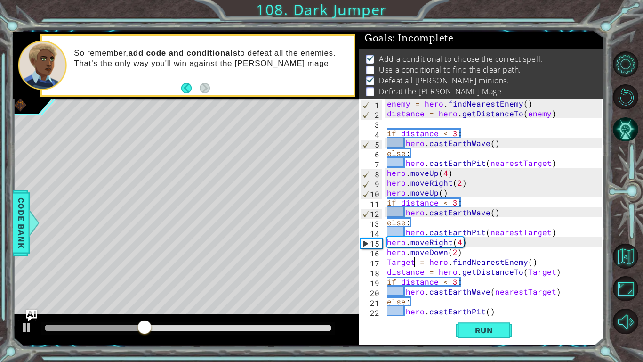
click at [522, 263] on div "enemy = hero . findNearestEnemy ( ) distance = hero . getDistanceTo ( enemy ) i…" at bounding box center [496, 216] width 222 height 237
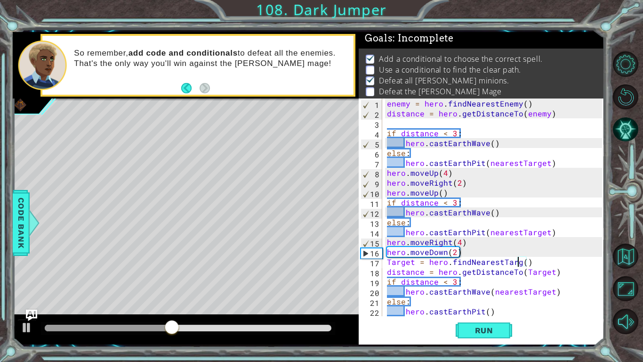
scroll to position [0, 8]
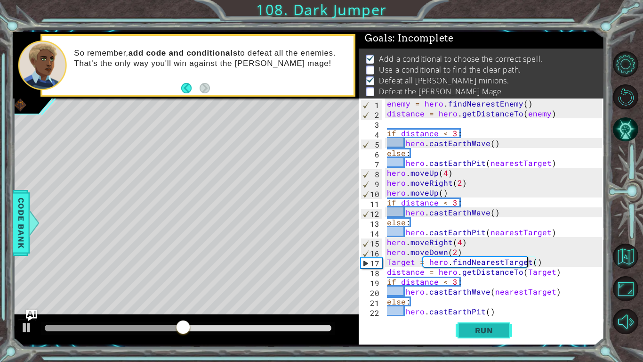
click at [501, 327] on span "Run" at bounding box center [484, 329] width 37 height 9
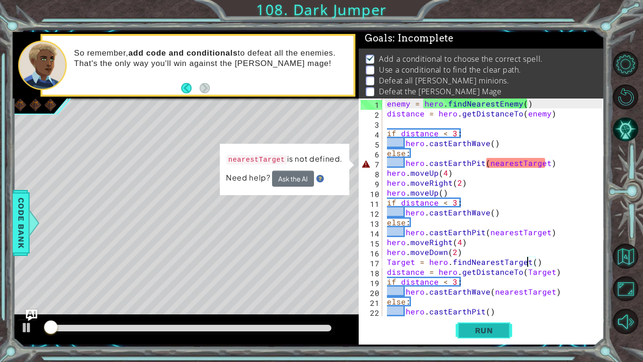
click at [501, 327] on span "Run" at bounding box center [484, 329] width 37 height 9
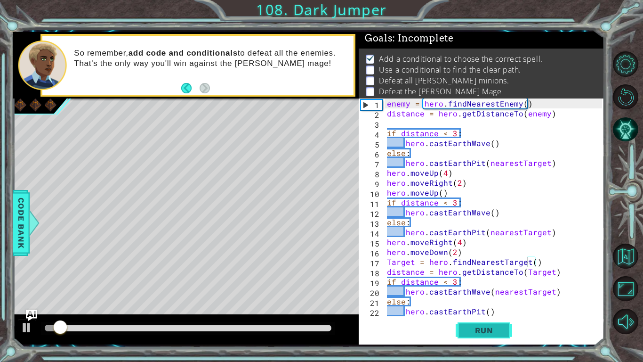
click at [501, 327] on span "Run" at bounding box center [484, 329] width 37 height 9
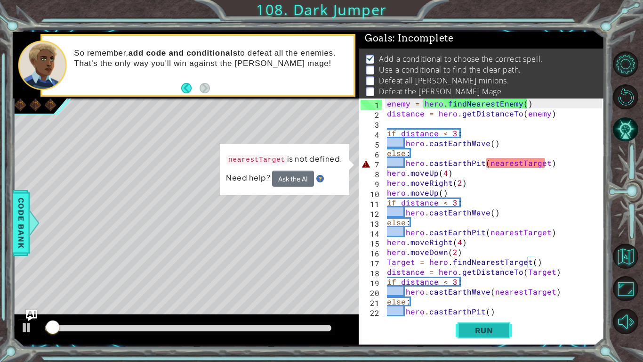
click at [501, 327] on span "Run" at bounding box center [484, 329] width 37 height 9
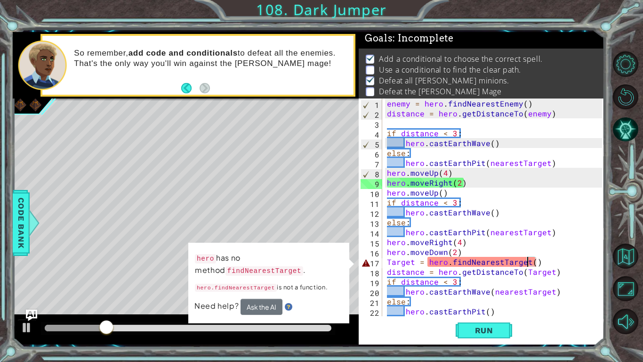
click at [550, 271] on div "enemy = hero . findNearestEnemy ( ) distance = hero . getDistanceTo ( enemy ) i…" at bounding box center [496, 216] width 222 height 237
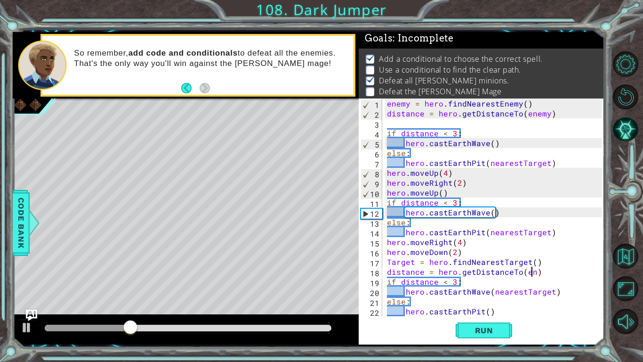
scroll to position [0, 9]
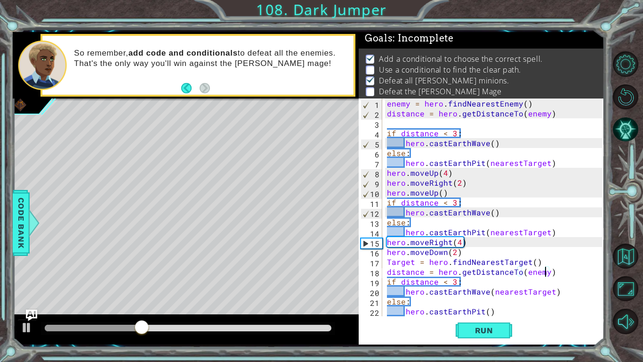
click at [524, 260] on div "enemy = hero . findNearestEnemy ( ) distance = hero . getDistanceTo ( enemy ) i…" at bounding box center [496, 216] width 222 height 237
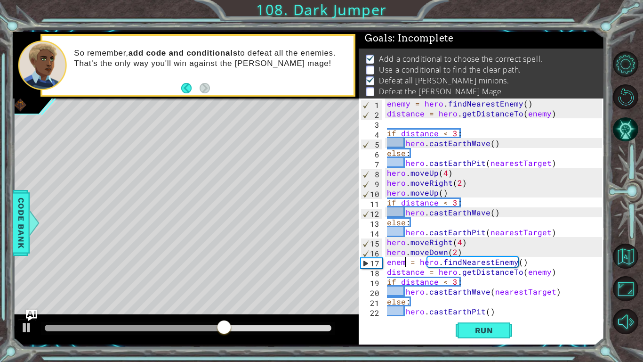
scroll to position [0, 1]
click at [547, 291] on div "enemy = hero . findNearestEnemy ( ) distance = hero . getDistanceTo ( enemy ) i…" at bounding box center [496, 216] width 222 height 237
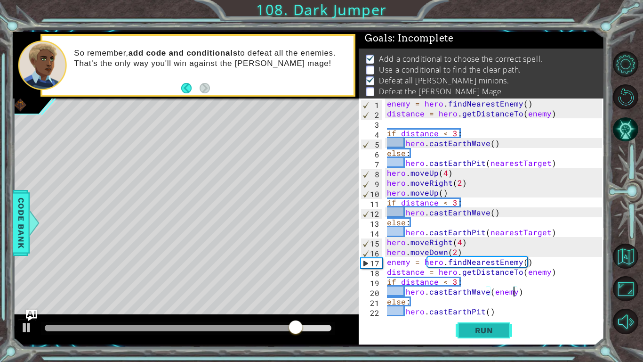
click at [509, 332] on button "Run" at bounding box center [484, 330] width 57 height 24
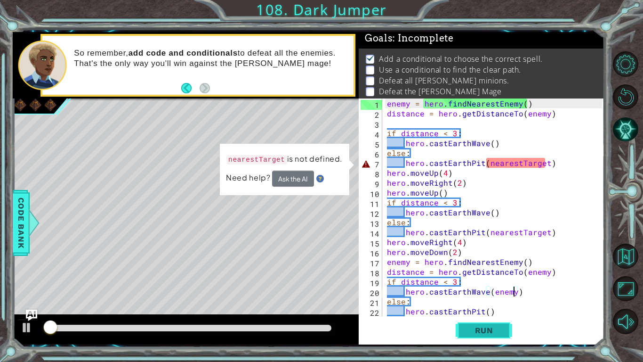
click at [509, 332] on button "Run" at bounding box center [484, 330] width 57 height 24
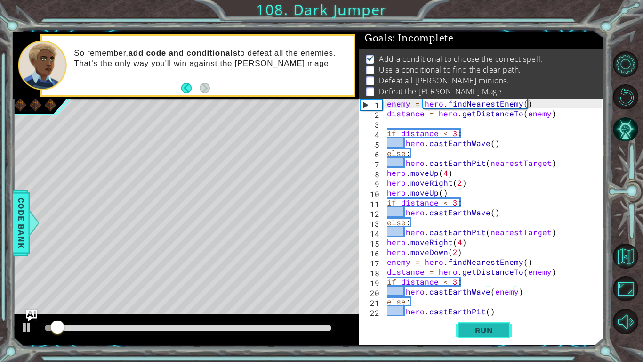
click at [509, 332] on button "Run" at bounding box center [484, 330] width 57 height 24
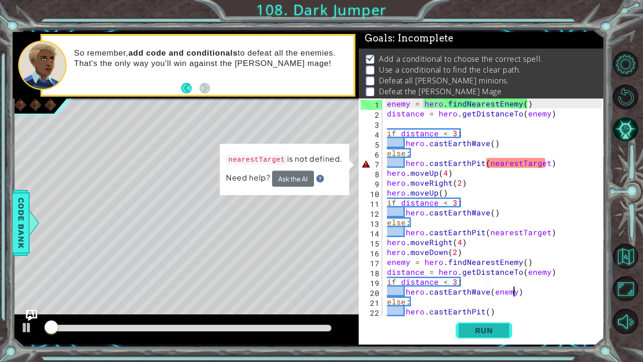
click at [509, 332] on button "Run" at bounding box center [484, 330] width 57 height 24
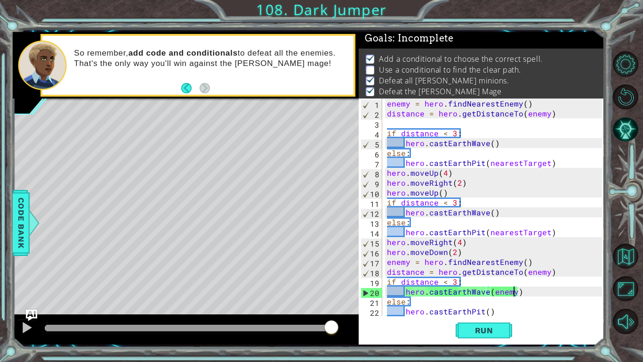
click at [385, 175] on div "enemy = hero . findNearestEnemy ( ) distance = hero . getDistanceTo ( enemy ) i…" at bounding box center [496, 216] width 222 height 237
type textarea "hero.moveUp(4)"
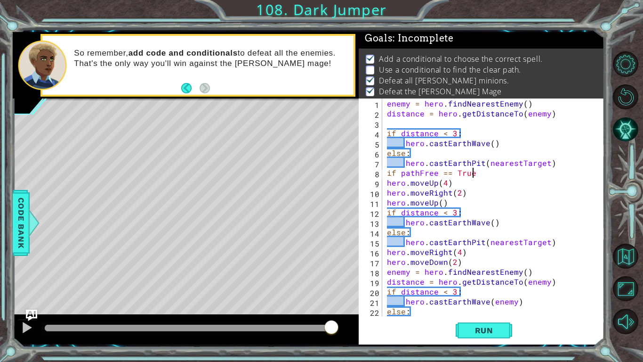
scroll to position [0, 5]
click at [460, 334] on button "Run" at bounding box center [484, 330] width 57 height 24
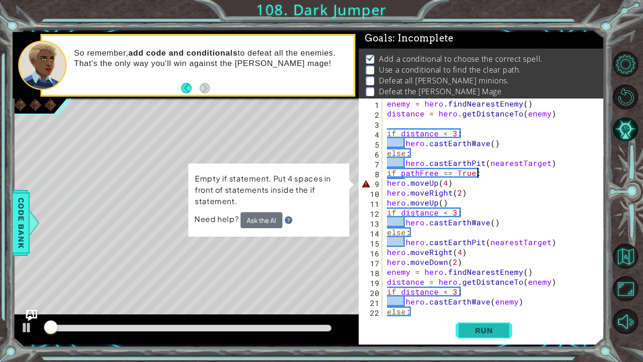
click at [460, 334] on button "Run" at bounding box center [484, 330] width 57 height 24
click at [385, 181] on div "enemy = hero . findNearestEnemy ( ) distance = hero . getDistanceTo ( enemy ) i…" at bounding box center [496, 216] width 222 height 237
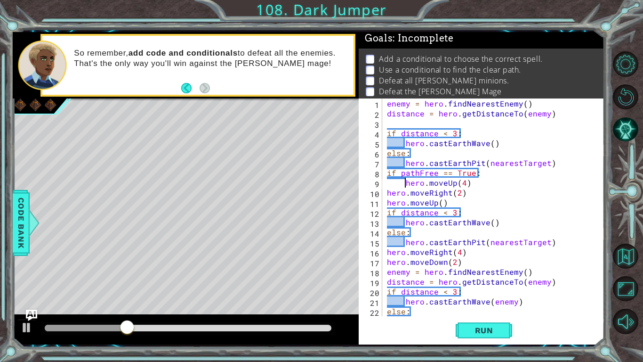
click at [387, 194] on div "enemy = hero . findNearestEnemy ( ) distance = hero . getDistanceTo ( enemy ) i…" at bounding box center [496, 216] width 222 height 237
click at [387, 202] on div "enemy = hero . findNearestEnemy ( ) distance = hero . getDistanceTo ( enemy ) i…" at bounding box center [496, 216] width 222 height 237
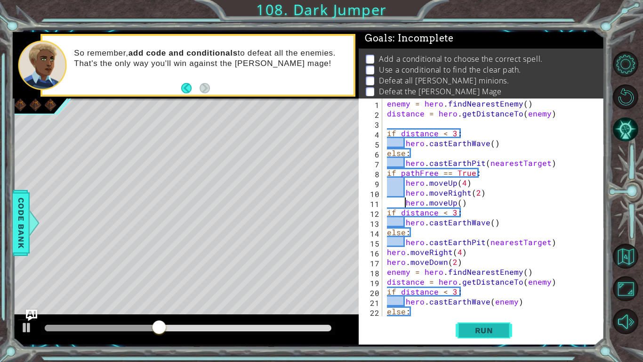
click at [505, 337] on button "Run" at bounding box center [484, 330] width 57 height 24
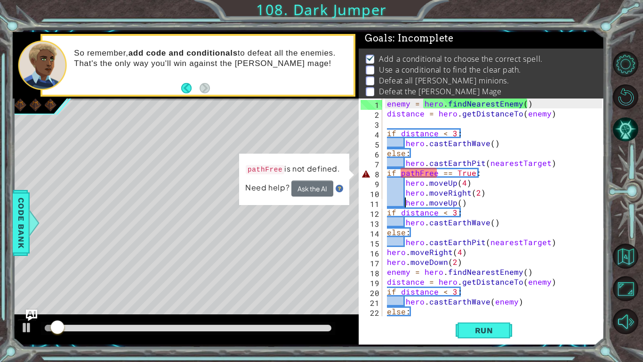
click at [477, 174] on div "enemy = hero . findNearestEnemy ( ) distance = hero . getDistanceTo ( enemy ) i…" at bounding box center [496, 216] width 222 height 237
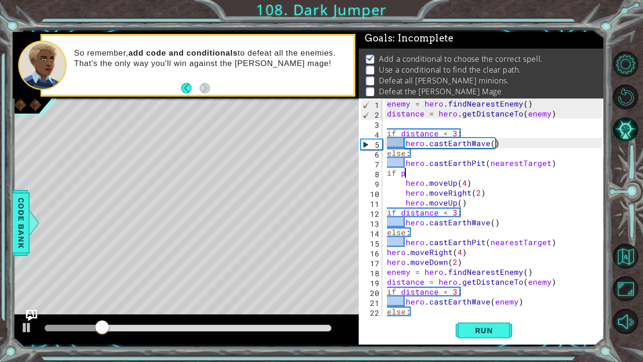
scroll to position [0, 0]
type textarea "i"
type textarea "hero.moveUp()"
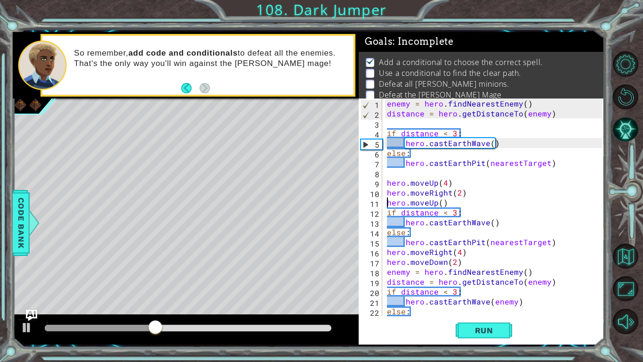
scroll to position [3, 0]
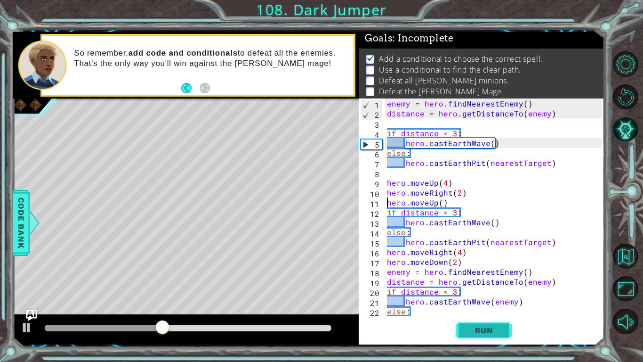
click at [469, 323] on button "Run" at bounding box center [484, 330] width 57 height 24
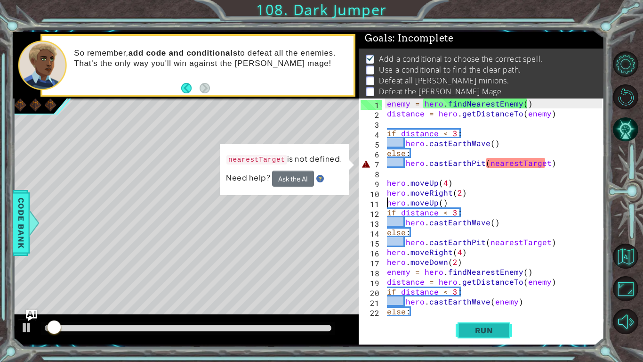
click at [469, 323] on button "Run" at bounding box center [484, 330] width 57 height 24
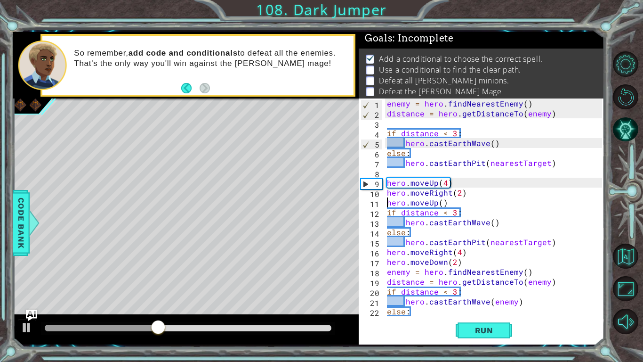
click at [462, 225] on div "enemy = hero . findNearestEnemy ( ) distance = hero . getDistanceTo ( enemy ) i…" at bounding box center [496, 216] width 222 height 237
type textarea "hero.castEarthWave()"
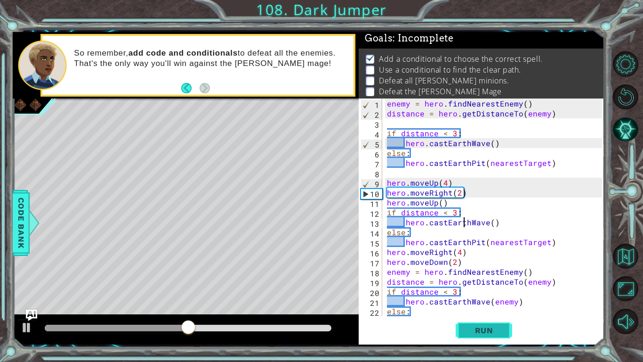
click at [477, 330] on span "Run" at bounding box center [484, 329] width 37 height 9
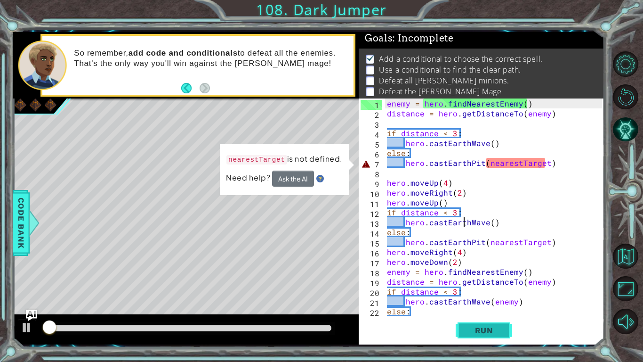
click at [477, 330] on span "Run" at bounding box center [484, 329] width 37 height 9
